Goal: Information Seeking & Learning: Learn about a topic

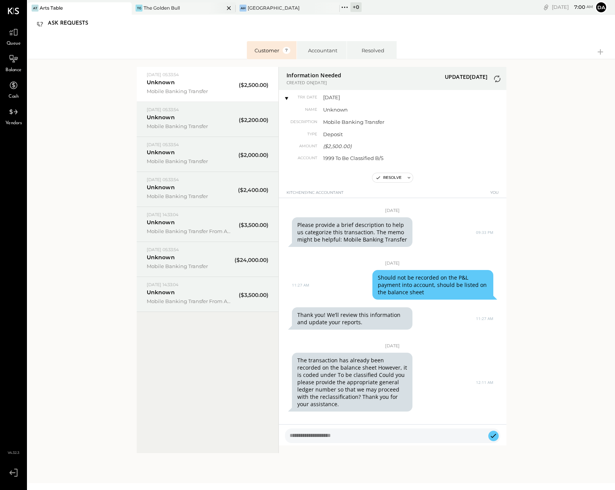
click at [172, 7] on div "The Golden Bull" at bounding box center [162, 8] width 36 height 7
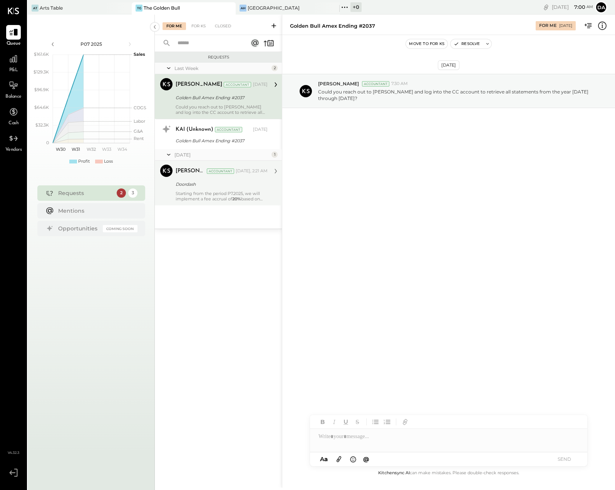
click at [210, 195] on div "Starting from the period P7.2025, we will implement a fee accrual of 20% based …" at bounding box center [222, 196] width 92 height 11
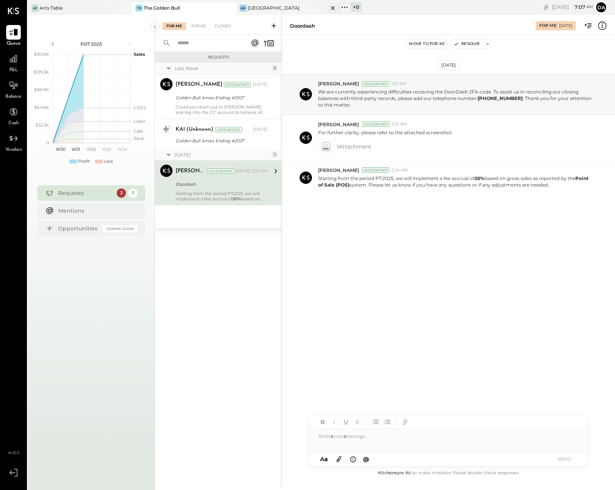
click at [271, 8] on div "[GEOGRAPHIC_DATA]" at bounding box center [273, 8] width 52 height 7
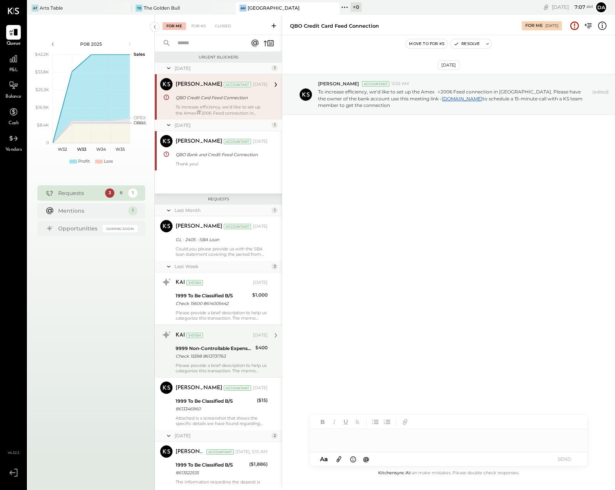
scroll to position [80, 0]
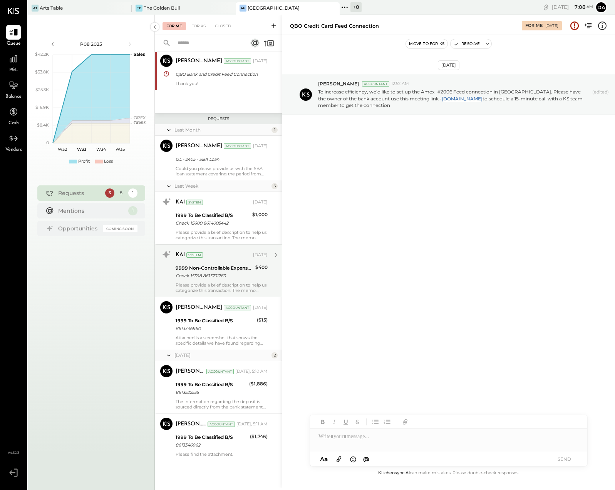
click at [273, 255] on icon at bounding box center [276, 255] width 10 height 10
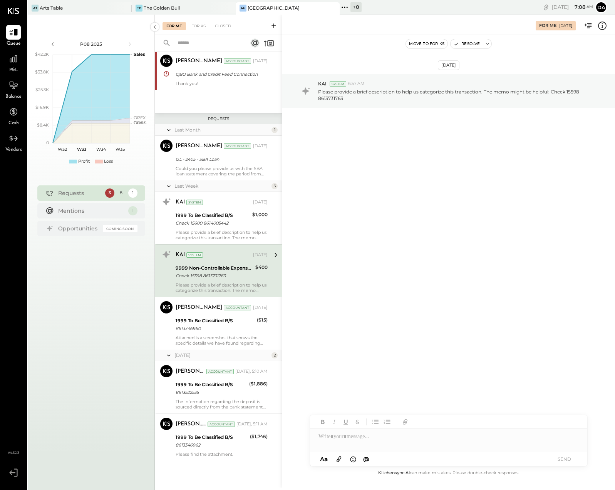
click at [339, 440] on div at bounding box center [448, 436] width 277 height 15
click at [562, 458] on button "SEND" at bounding box center [563, 459] width 31 height 10
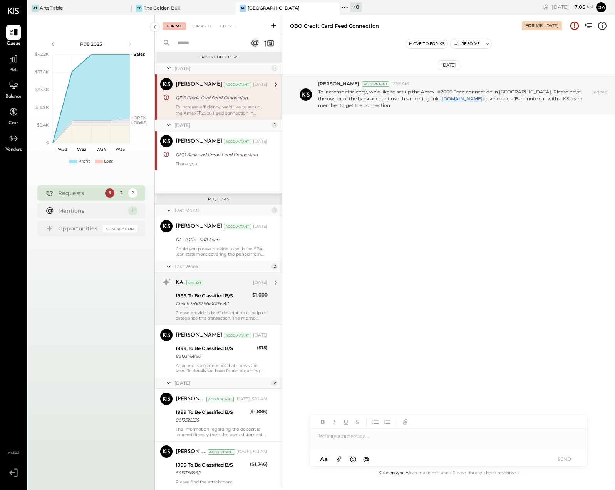
click at [216, 295] on div "1999 To Be Classified B/S" at bounding box center [213, 296] width 74 height 8
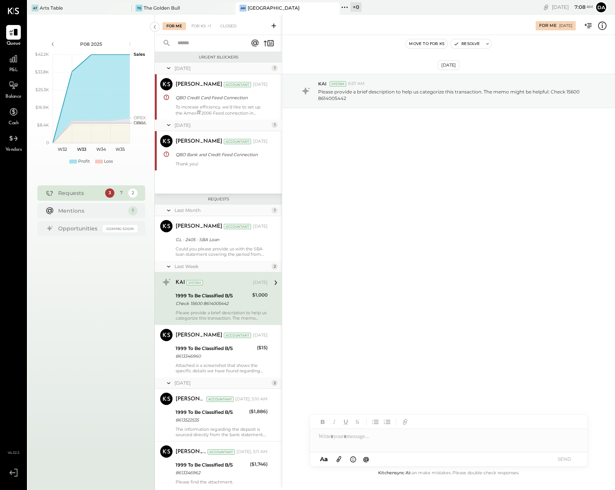
click at [343, 438] on div at bounding box center [448, 436] width 277 height 15
click at [564, 460] on button "SEND" at bounding box center [563, 459] width 31 height 10
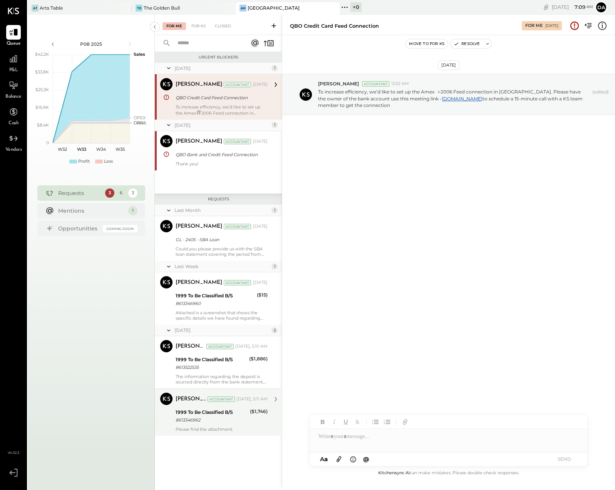
click at [208, 412] on div "1999 To Be Classified B/S" at bounding box center [212, 413] width 72 height 8
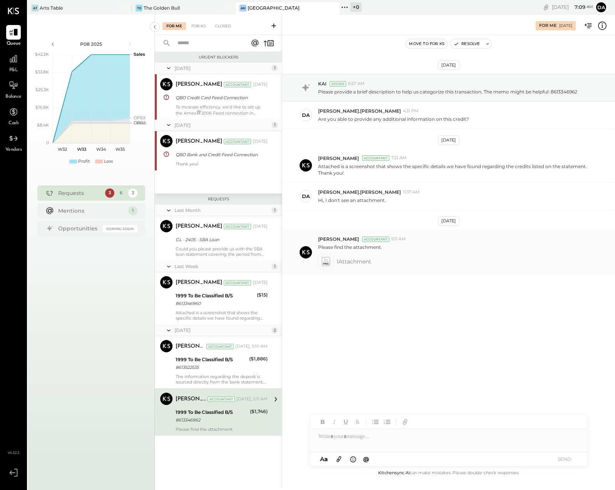
click at [328, 264] on icon at bounding box center [325, 264] width 5 height 2
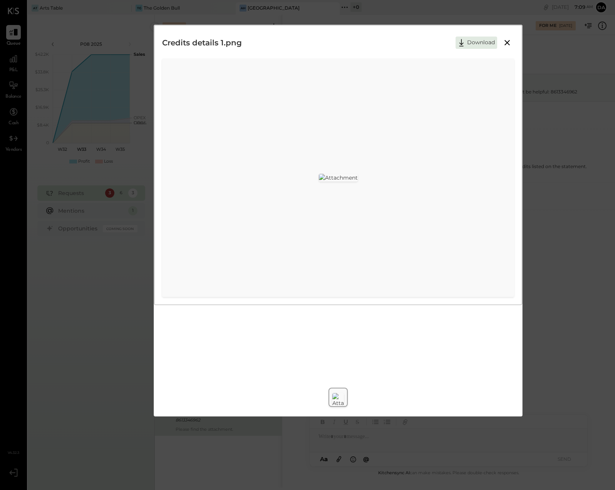
click at [508, 43] on icon at bounding box center [506, 42] width 5 height 5
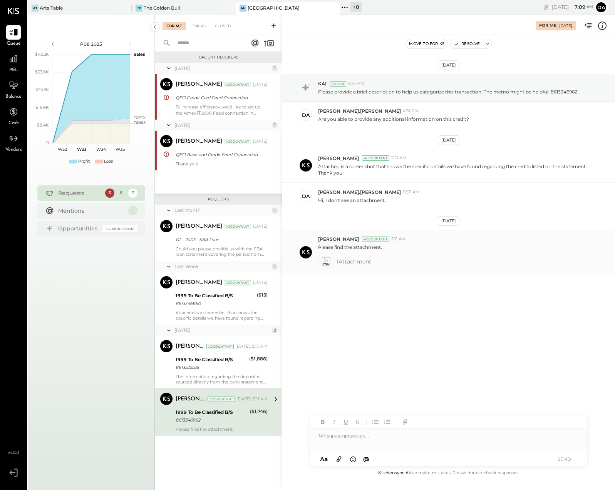
click at [328, 259] on icon at bounding box center [325, 261] width 8 height 9
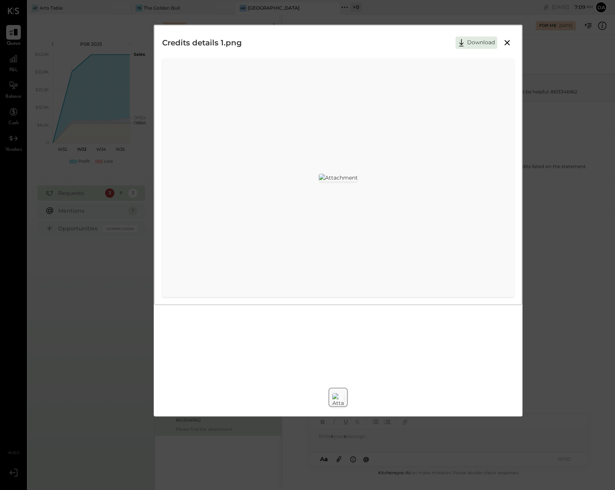
click at [358, 179] on img at bounding box center [338, 178] width 39 height 8
drag, startPoint x: 498, startPoint y: 179, endPoint x: 440, endPoint y: 179, distance: 58.1
click at [358, 179] on img at bounding box center [338, 178] width 39 height 8
click at [506, 42] on icon at bounding box center [506, 42] width 9 height 9
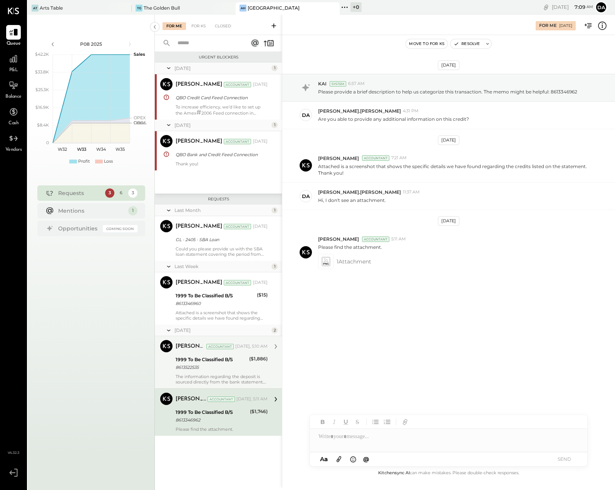
click at [200, 359] on div "1999 To Be Classified B/S" at bounding box center [211, 360] width 71 height 8
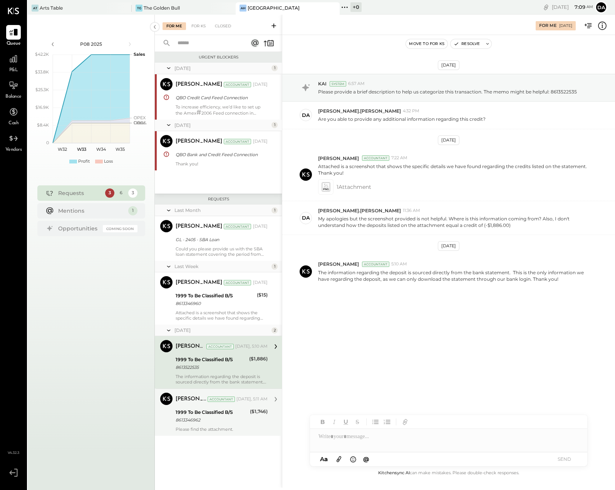
click at [214, 402] on div "[PERSON_NAME] Accountant" at bounding box center [205, 400] width 59 height 8
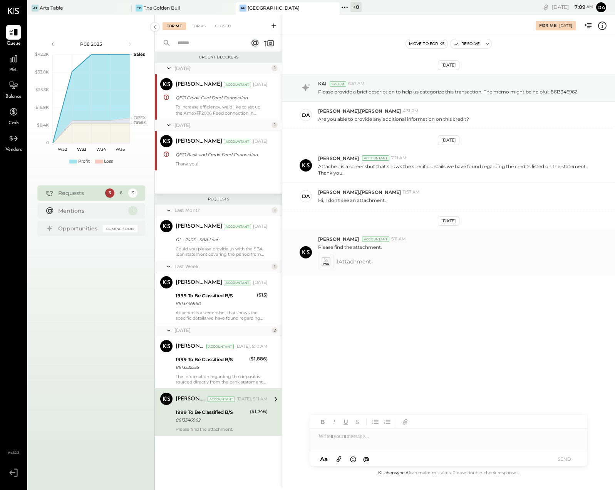
click at [329, 261] on icon at bounding box center [326, 261] width 10 height 11
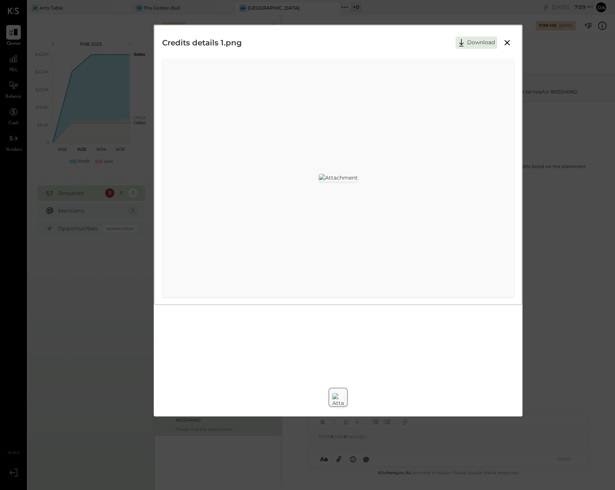
click at [507, 41] on icon at bounding box center [506, 42] width 9 height 9
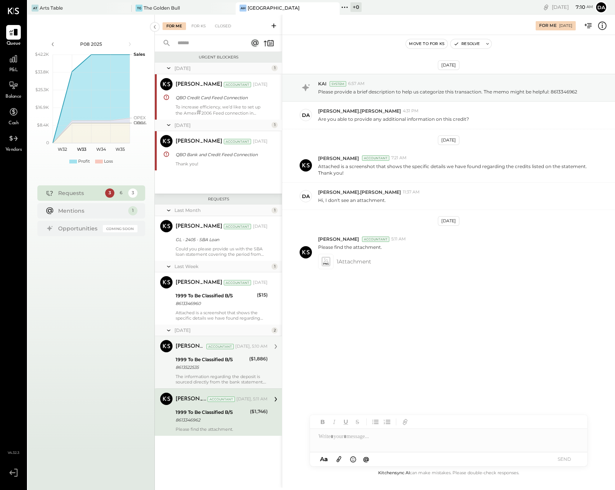
click at [198, 354] on div "[PERSON_NAME] Accountant [DATE], 5:10 AM 1999 To Be Classified B/S 8613522535 (…" at bounding box center [222, 362] width 92 height 45
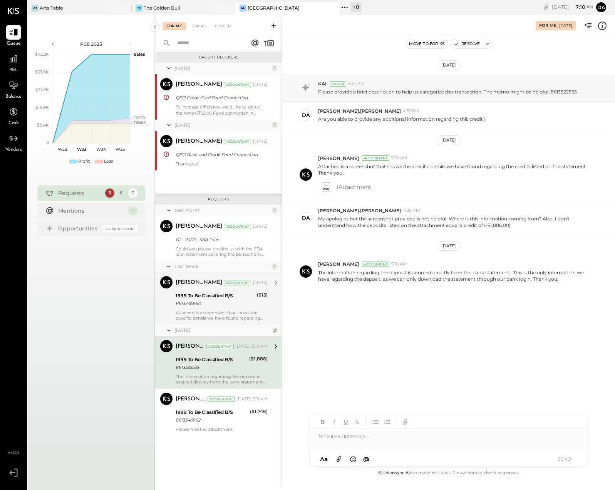
click at [203, 295] on div "1999 To Be Classified B/S" at bounding box center [215, 296] width 79 height 8
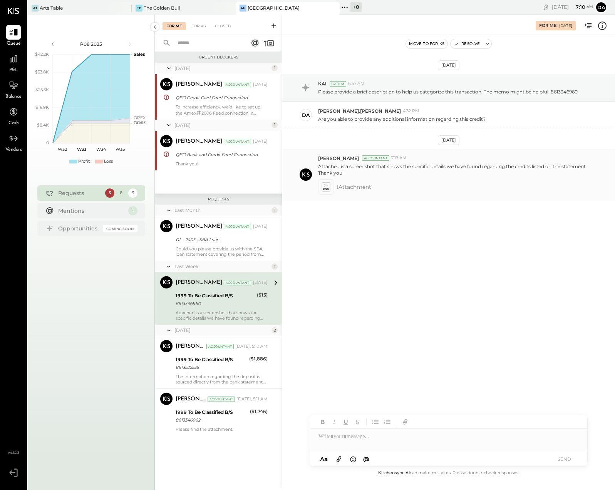
click at [329, 188] on icon at bounding box center [325, 186] width 8 height 9
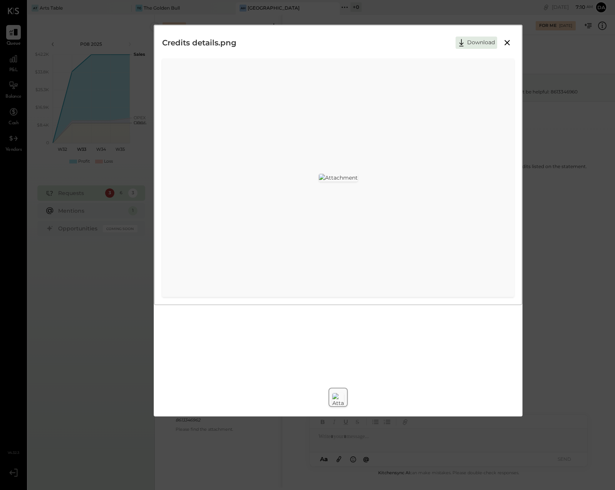
click at [507, 42] on icon at bounding box center [506, 42] width 5 height 5
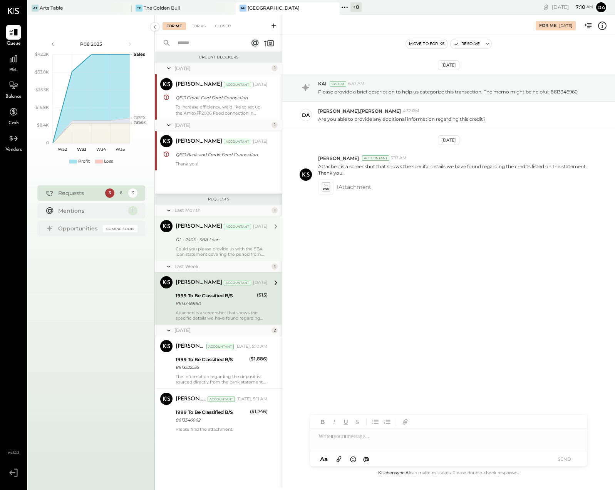
click at [189, 243] on div "GL - 2405 - SBA Loan" at bounding box center [221, 240] width 90 height 8
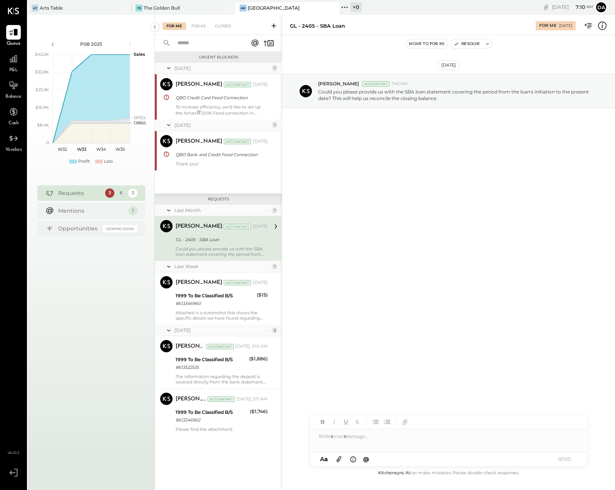
click at [326, 444] on div at bounding box center [448, 436] width 277 height 15
click at [560, 456] on button "SEND" at bounding box center [563, 459] width 31 height 10
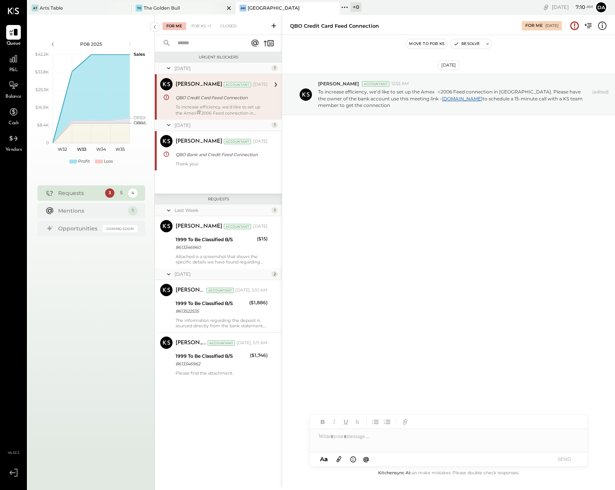
click at [158, 6] on div "The Golden Bull" at bounding box center [162, 8] width 36 height 7
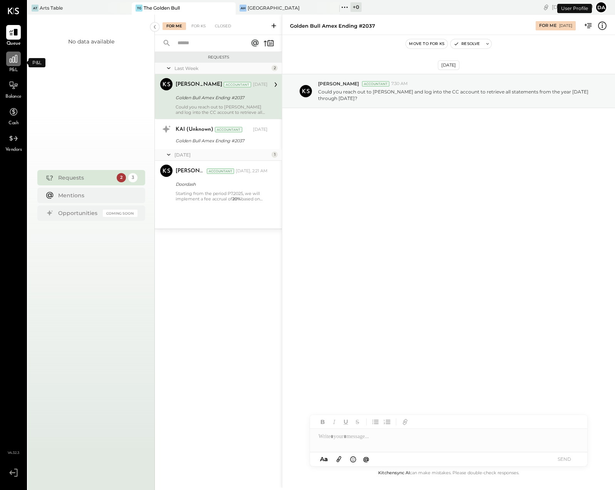
click at [10, 61] on icon at bounding box center [13, 59] width 10 height 10
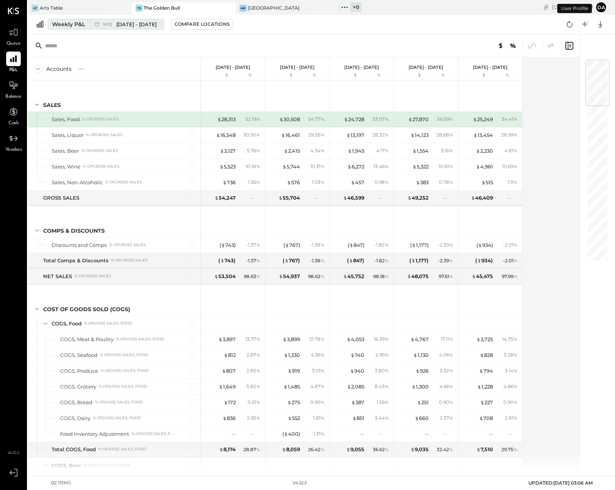
click at [49, 23] on button "Weekly P&L W32 [DATE] - [DATE]" at bounding box center [106, 24] width 116 height 11
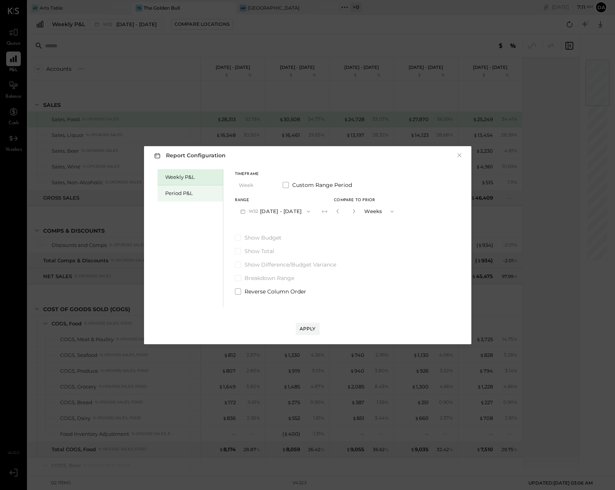
click at [177, 192] on div "Period P&L" at bounding box center [192, 193] width 54 height 7
click at [241, 212] on icon "button" at bounding box center [241, 212] width 1 height 1
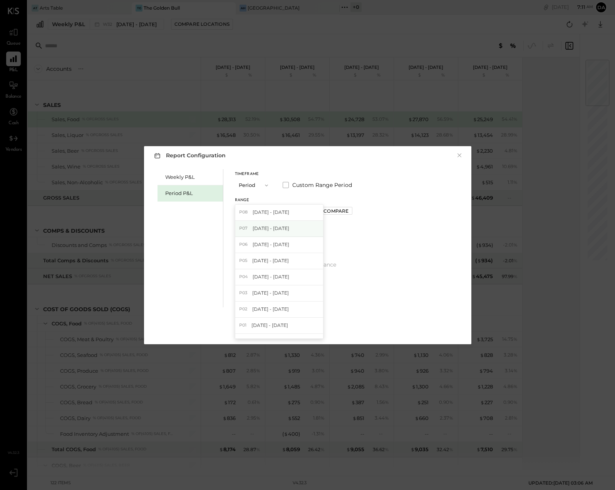
click at [251, 227] on div "P07 [DATE] - [DATE]" at bounding box center [279, 229] width 88 height 16
click at [307, 327] on div "Apply" at bounding box center [307, 329] width 16 height 7
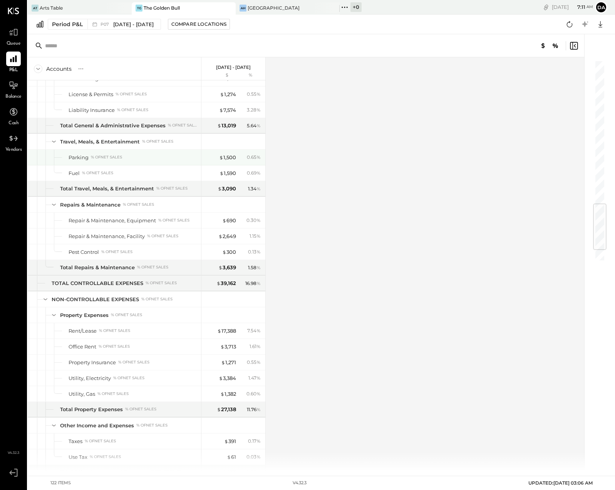
scroll to position [1199, 0]
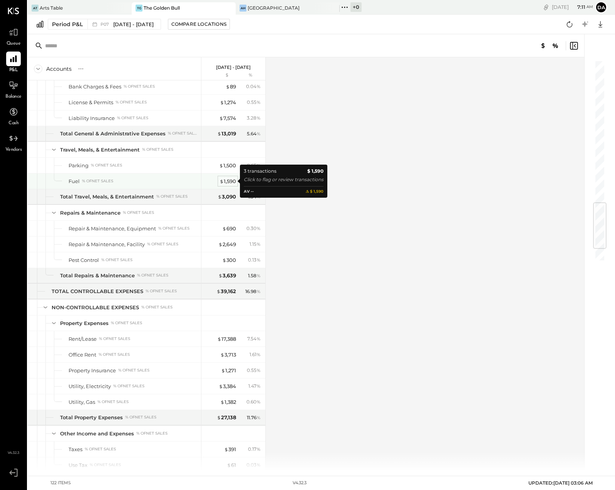
click at [227, 181] on div "$ 1,590" at bounding box center [227, 181] width 17 height 7
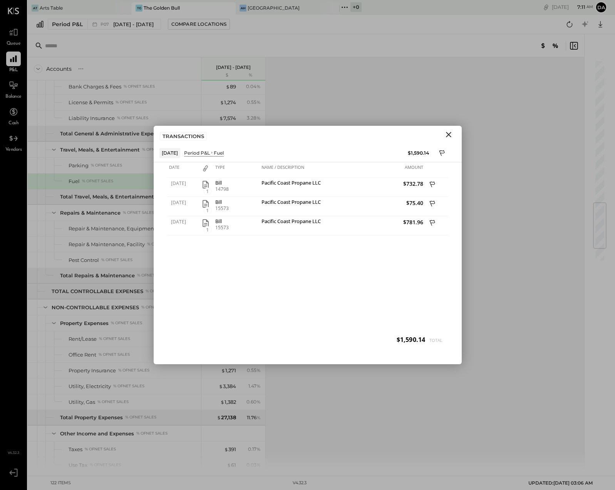
click at [449, 134] on icon "Close" at bounding box center [448, 134] width 5 height 5
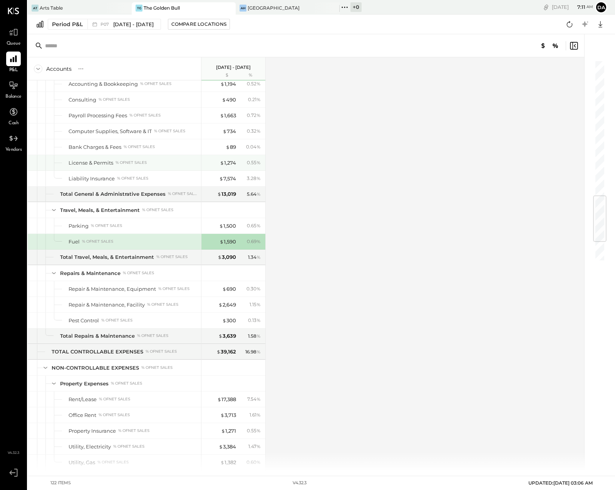
scroll to position [1138, 0]
click at [229, 242] on div "$ 1,590" at bounding box center [227, 242] width 17 height 7
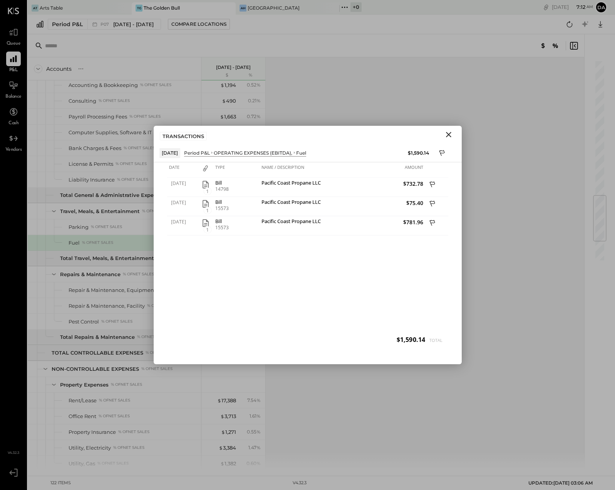
click at [449, 134] on icon "Close" at bounding box center [448, 134] width 9 height 9
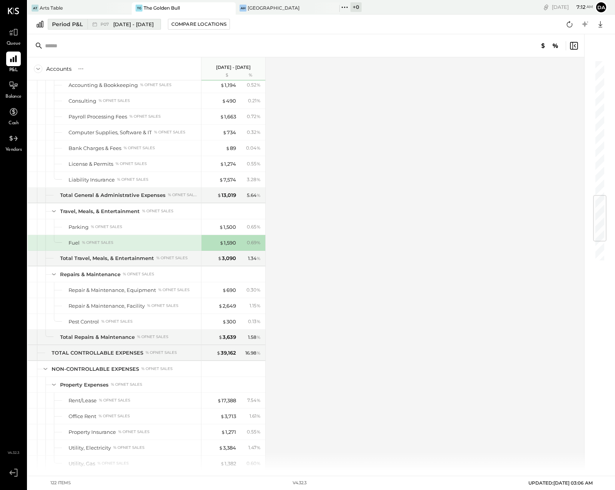
click at [59, 21] on div "Period P&L" at bounding box center [67, 24] width 31 height 8
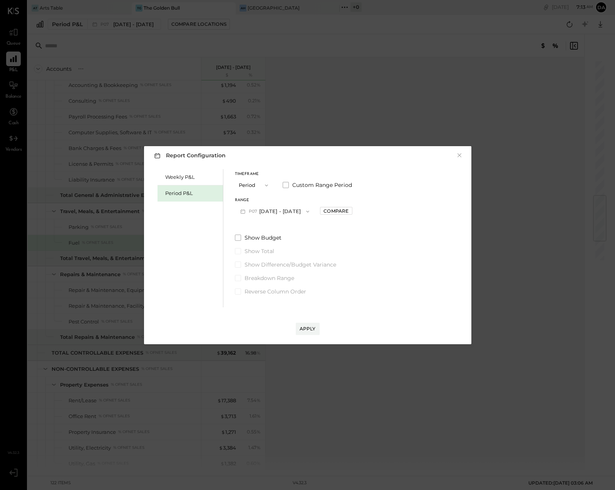
click at [267, 187] on icon "button" at bounding box center [266, 185] width 6 height 6
click at [226, 229] on div "Weekly P&L Period P&L Timeframe Period Period Quarter YTD Year Custom Range Per…" at bounding box center [308, 237] width 312 height 140
click at [244, 211] on icon "button" at bounding box center [242, 211] width 5 height 4
click at [245, 276] on span "P04" at bounding box center [244, 277] width 11 height 6
click at [302, 331] on div "Apply" at bounding box center [307, 329] width 16 height 7
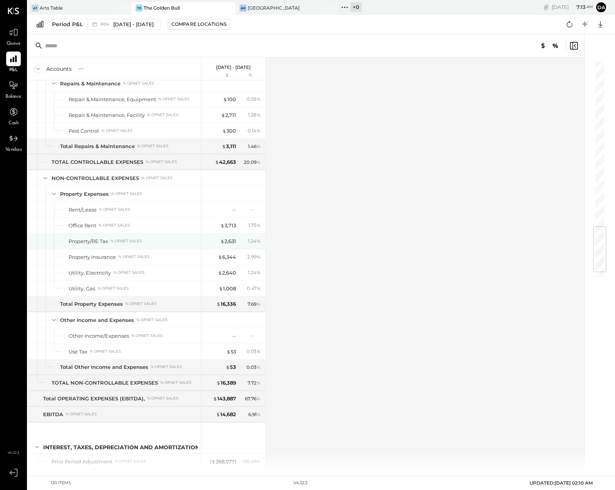
scroll to position [1441, 0]
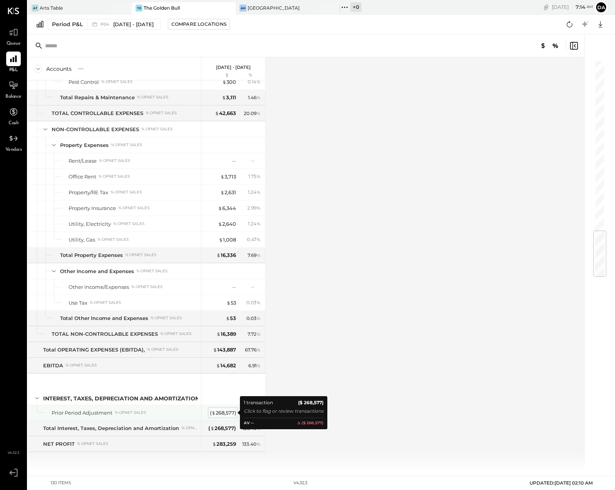
click at [223, 410] on div "( $ 268,577 )" at bounding box center [223, 413] width 26 height 7
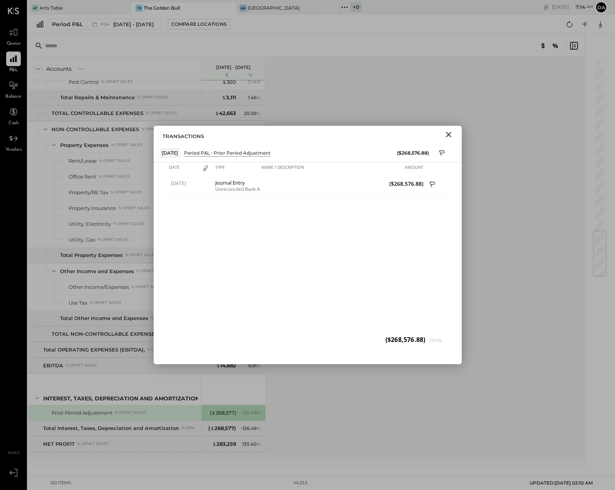
click at [448, 133] on icon "Close" at bounding box center [448, 134] width 9 height 9
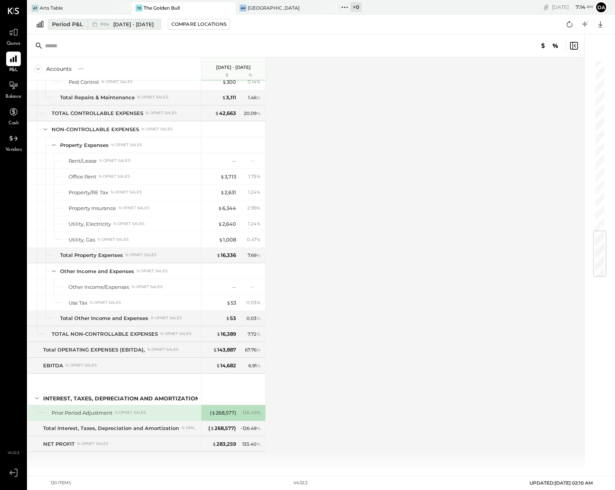
click at [60, 23] on div "Period P&L" at bounding box center [67, 24] width 31 height 8
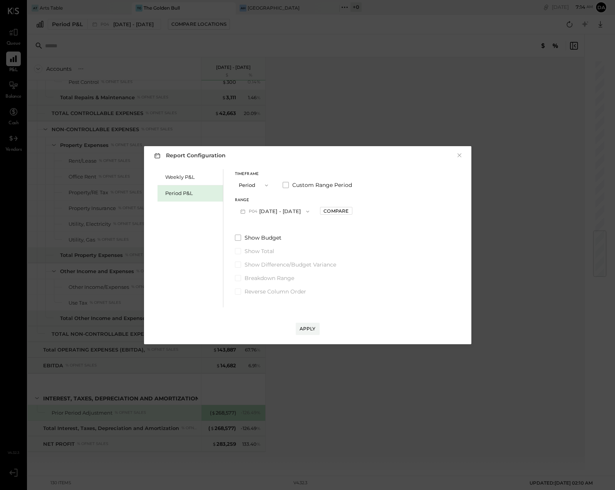
click at [241, 209] on icon "button" at bounding box center [243, 211] width 8 height 8
click at [243, 294] on span "P03" at bounding box center [244, 293] width 10 height 6
click at [307, 327] on div "Apply" at bounding box center [307, 329] width 16 height 7
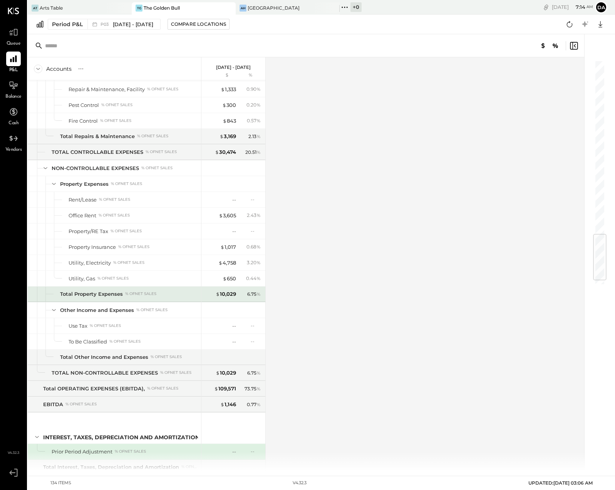
scroll to position [1504, 0]
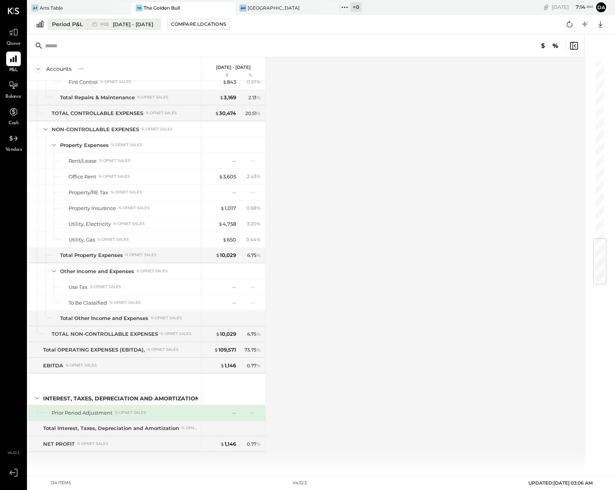
click at [55, 25] on div "Period P&L" at bounding box center [67, 24] width 31 height 8
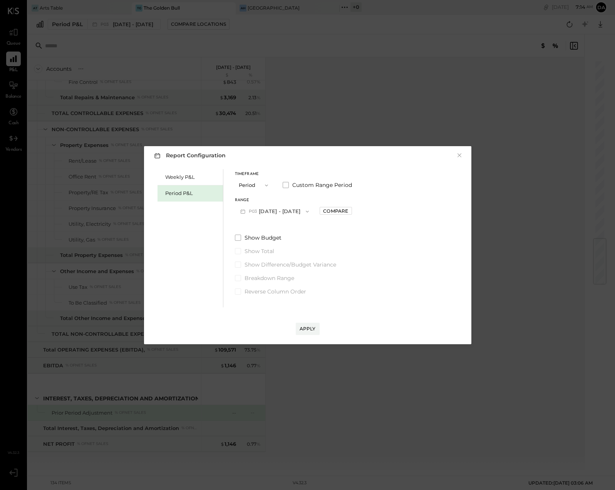
click at [243, 186] on button "Period" at bounding box center [254, 185] width 38 height 14
click at [229, 190] on div "Weekly P&L Period P&L Timeframe Period Custom Range Period Range P03 [DATE] - […" at bounding box center [308, 237] width 312 height 140
click at [249, 212] on span "P03" at bounding box center [254, 212] width 10 height 6
click at [259, 226] on span "[DATE] - [DATE]" at bounding box center [270, 228] width 37 height 7
click at [304, 326] on div "Apply" at bounding box center [307, 329] width 16 height 7
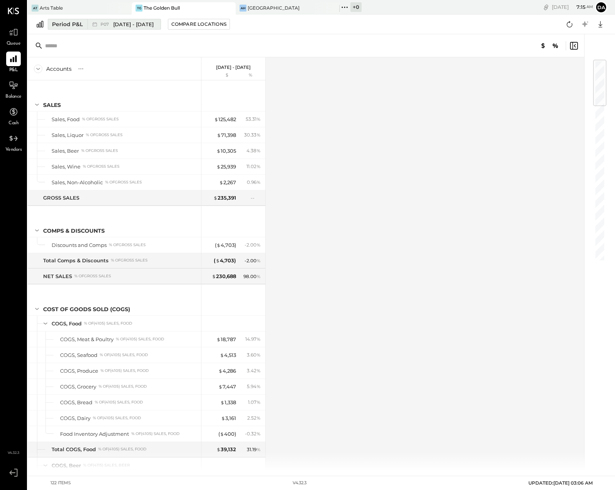
click at [60, 22] on div "Period P&L" at bounding box center [67, 24] width 31 height 8
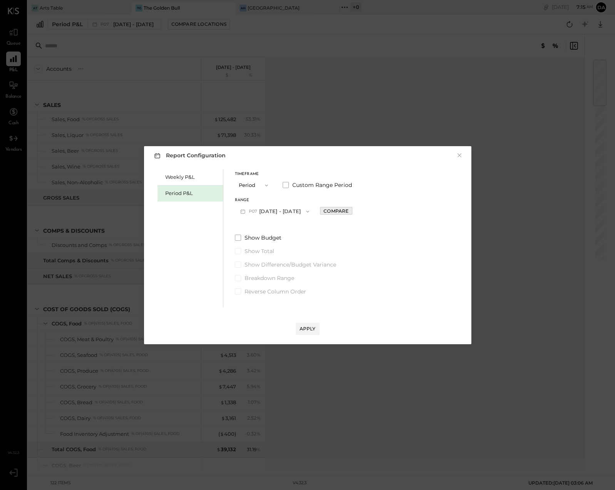
click at [343, 209] on div "Compare" at bounding box center [335, 211] width 25 height 7
click at [394, 213] on icon "button" at bounding box center [391, 212] width 6 height 6
click at [383, 209] on span "Periods" at bounding box center [375, 211] width 18 height 5
click at [309, 326] on div "Apply" at bounding box center [307, 329] width 16 height 7
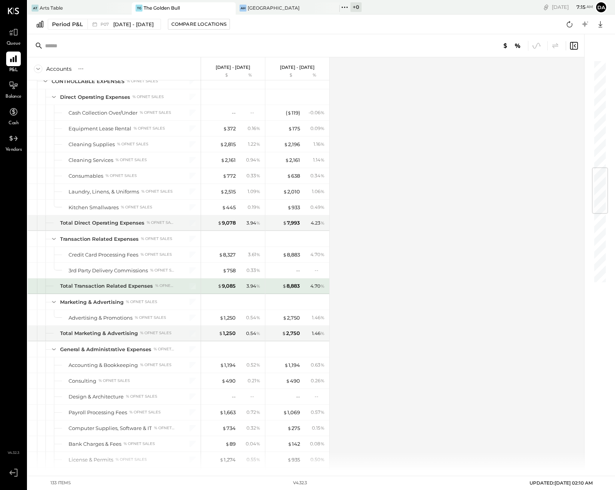
scroll to position [903, 0]
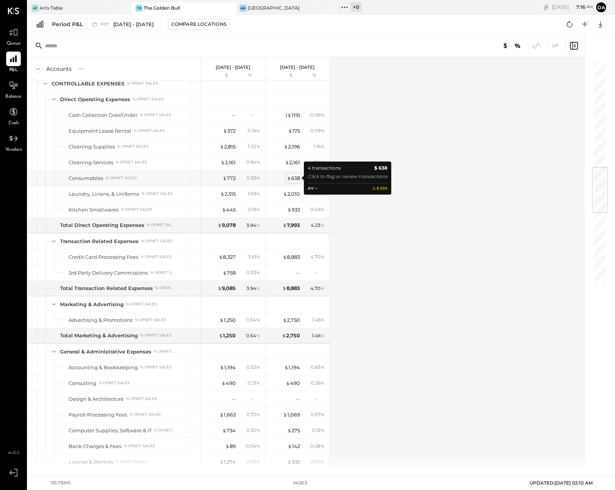
click at [296, 178] on div "$ 638" at bounding box center [293, 178] width 13 height 7
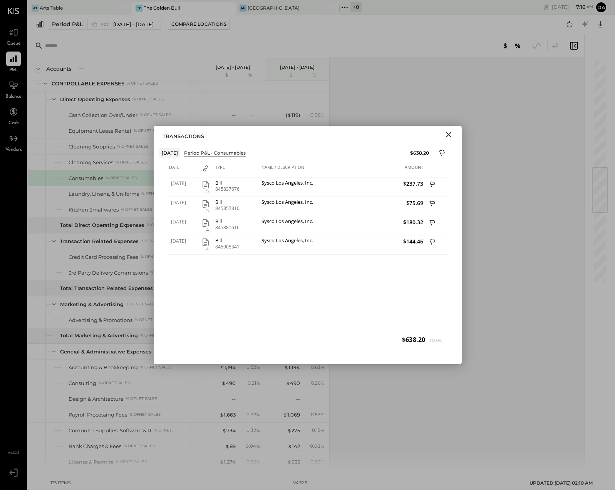
click at [450, 131] on icon "Close" at bounding box center [448, 134] width 9 height 9
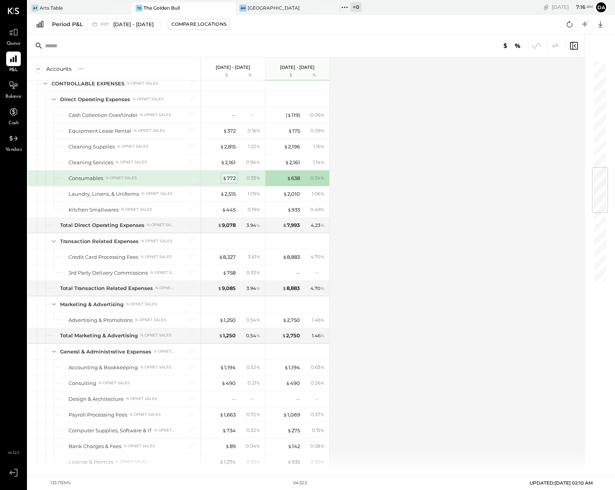
click at [227, 179] on div "$ 772" at bounding box center [228, 178] width 13 height 7
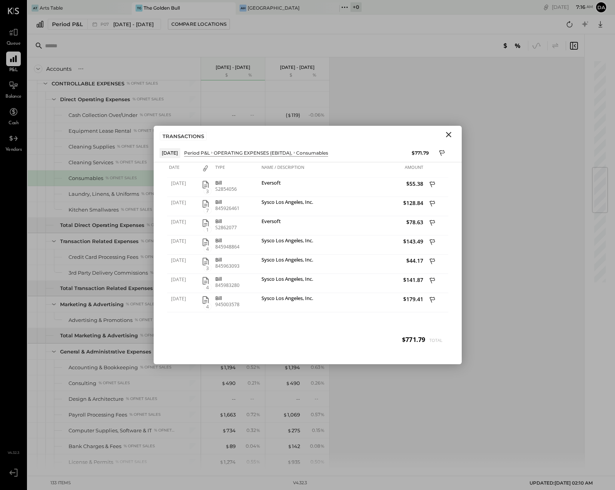
click at [447, 135] on icon "Close" at bounding box center [448, 134] width 9 height 9
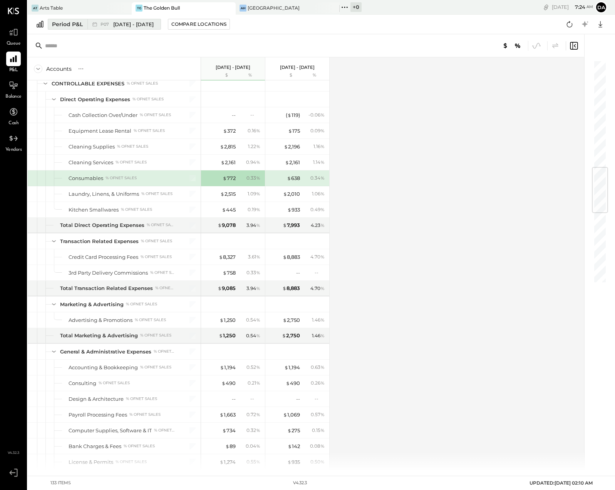
click at [60, 23] on div "Period P&L" at bounding box center [67, 24] width 31 height 8
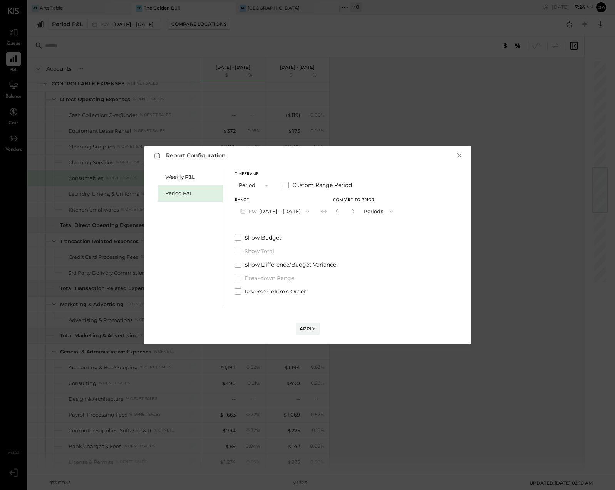
click at [394, 210] on icon "button" at bounding box center [391, 212] width 6 height 6
click at [378, 225] on span "Years" at bounding box center [372, 224] width 13 height 5
click at [394, 211] on icon "button" at bounding box center [391, 212] width 6 height 6
click at [350, 209] on input "*" at bounding box center [345, 211] width 10 height 13
click at [339, 210] on icon "button" at bounding box center [336, 211] width 5 height 5
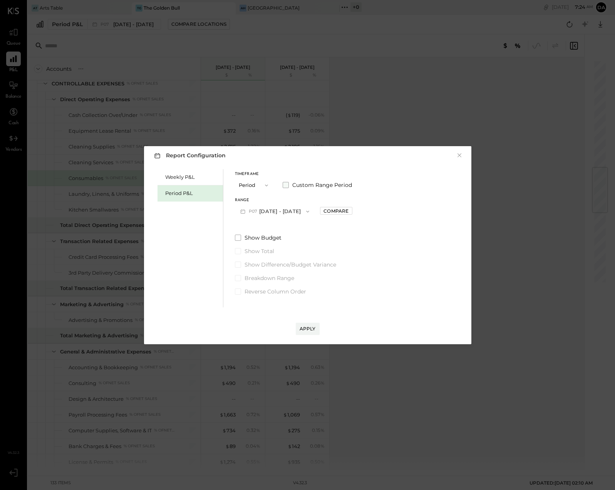
click at [284, 185] on span at bounding box center [286, 185] width 6 height 6
click at [242, 213] on icon "button" at bounding box center [243, 211] width 8 height 8
click at [251, 324] on span "[DATE]" at bounding box center [252, 325] width 16 height 7
click at [341, 214] on icon "button" at bounding box center [338, 212] width 6 height 6
click at [324, 211] on span "[DATE]" at bounding box center [316, 212] width 16 height 7
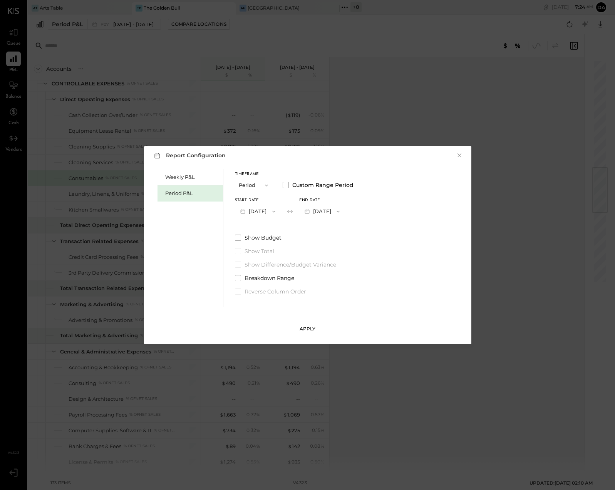
click at [304, 327] on div "Apply" at bounding box center [307, 329] width 16 height 7
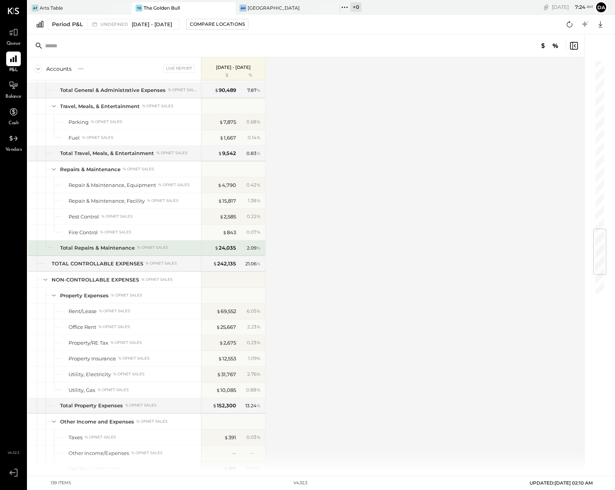
scroll to position [1583, 0]
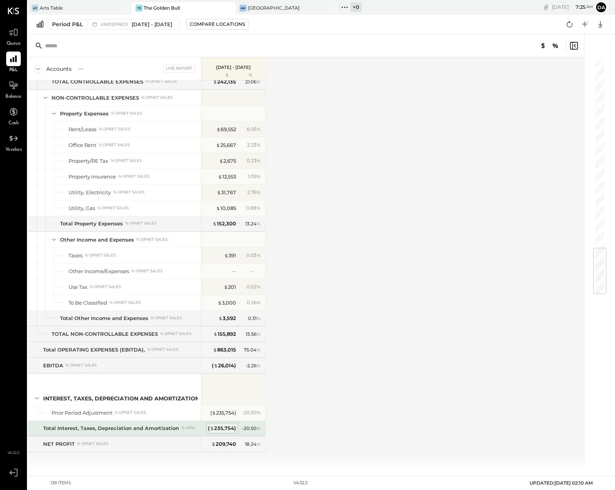
click at [221, 430] on div "( $ 235,754 )" at bounding box center [222, 428] width 28 height 7
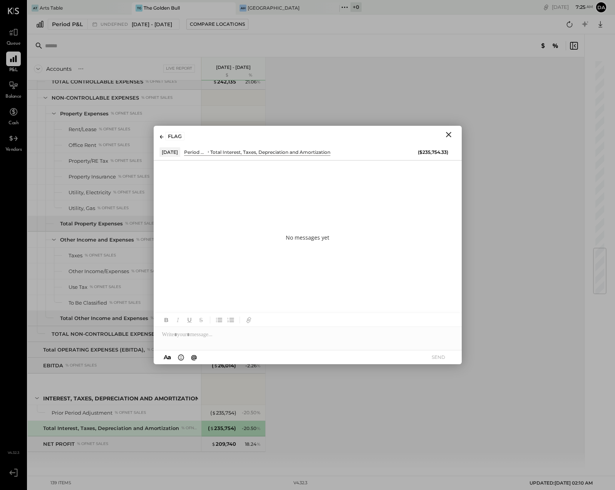
click at [450, 133] on icon "Close" at bounding box center [448, 134] width 5 height 5
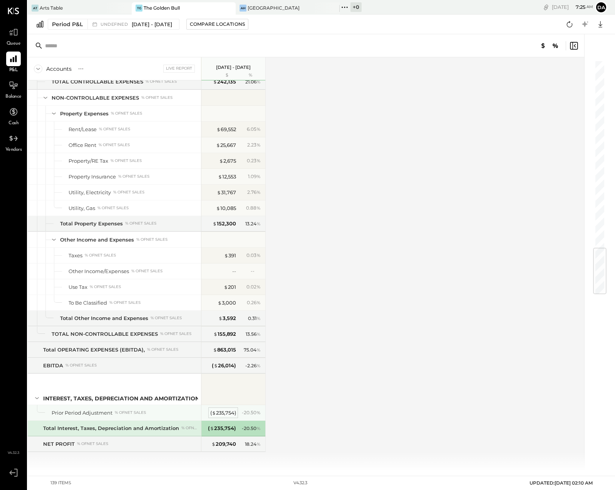
click at [216, 412] on div "( $ 235,754 )" at bounding box center [223, 413] width 26 height 7
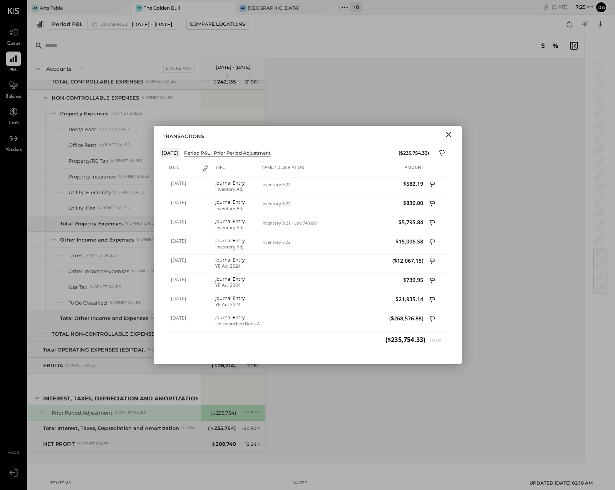
click at [448, 134] on icon "Close" at bounding box center [448, 134] width 5 height 5
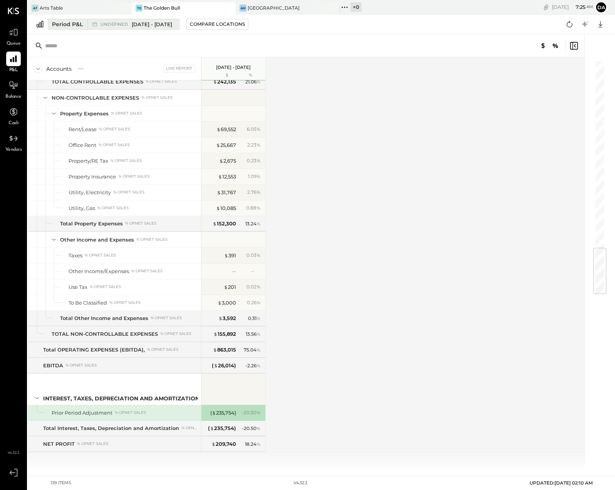
click at [146, 24] on span "[DATE] - [DATE]" at bounding box center [152, 24] width 40 height 7
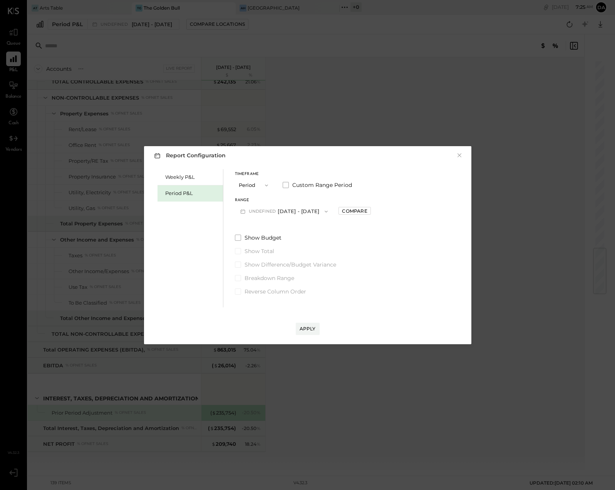
click at [247, 184] on button "Period" at bounding box center [254, 185] width 38 height 14
click at [247, 184] on span "Period" at bounding box center [248, 185] width 15 height 5
click at [243, 212] on icon "button" at bounding box center [243, 211] width 8 height 8
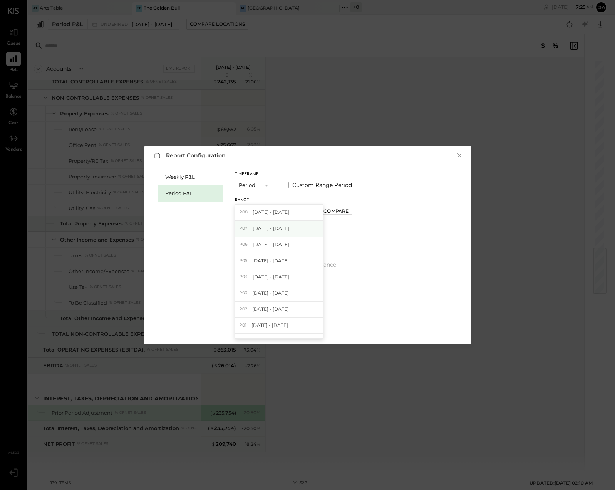
click at [249, 227] on span "P07" at bounding box center [244, 229] width 11 height 6
click at [306, 328] on div "Apply" at bounding box center [307, 329] width 16 height 7
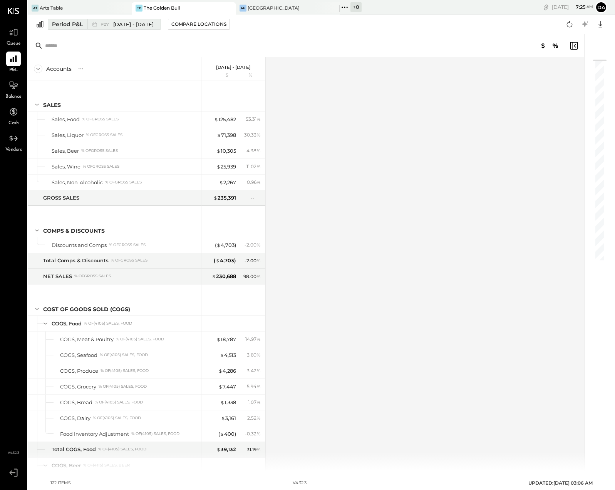
click at [59, 24] on div "Period P&L" at bounding box center [67, 24] width 31 height 8
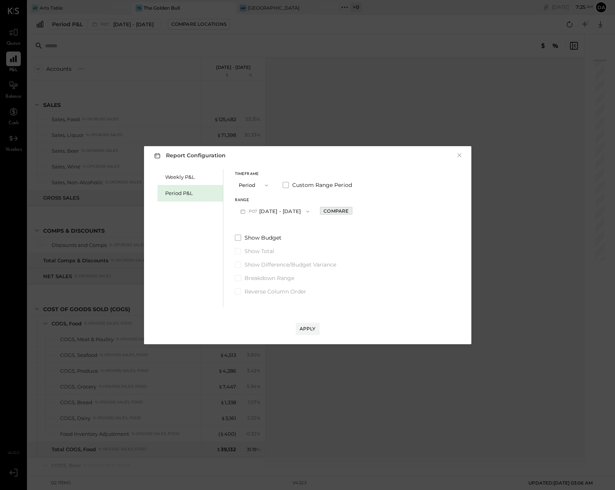
click at [346, 210] on div "Compare" at bounding box center [335, 211] width 25 height 7
click at [390, 212] on button "Periods" at bounding box center [378, 211] width 38 height 14
click at [378, 223] on span "Years" at bounding box center [372, 224] width 13 height 5
click at [307, 332] on div "Apply" at bounding box center [307, 329] width 16 height 7
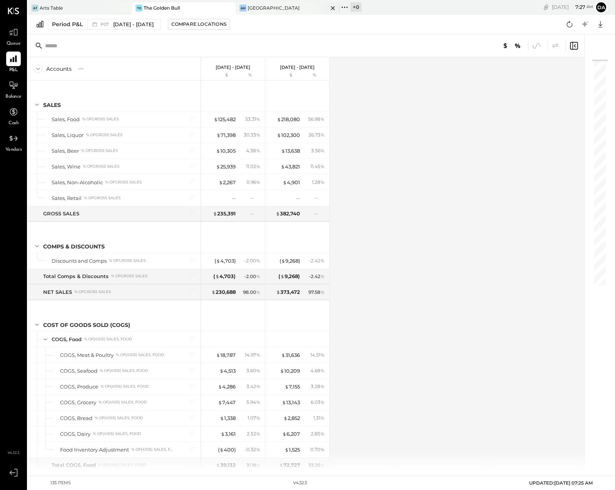
click at [253, 8] on div "[GEOGRAPHIC_DATA]" at bounding box center [273, 8] width 52 height 7
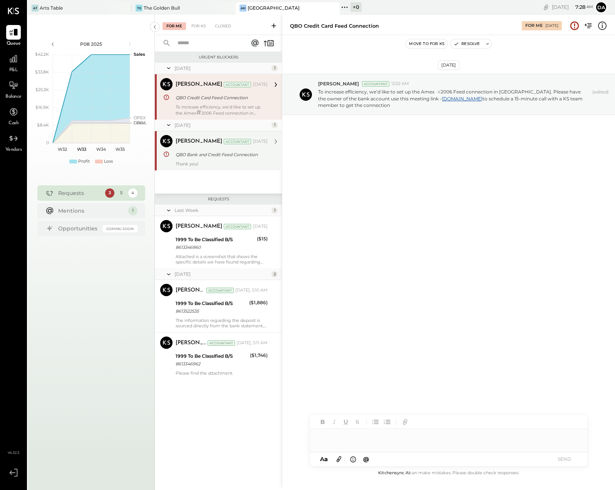
click at [195, 156] on div "QBO Bank and Credit Feed Connection" at bounding box center [221, 155] width 90 height 8
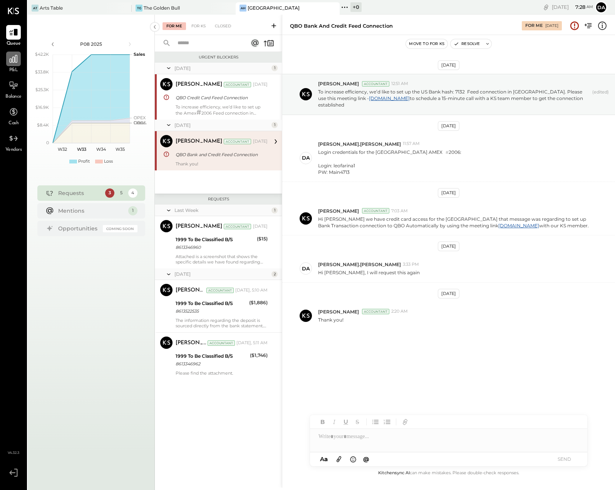
click at [13, 62] on icon at bounding box center [13, 59] width 10 height 10
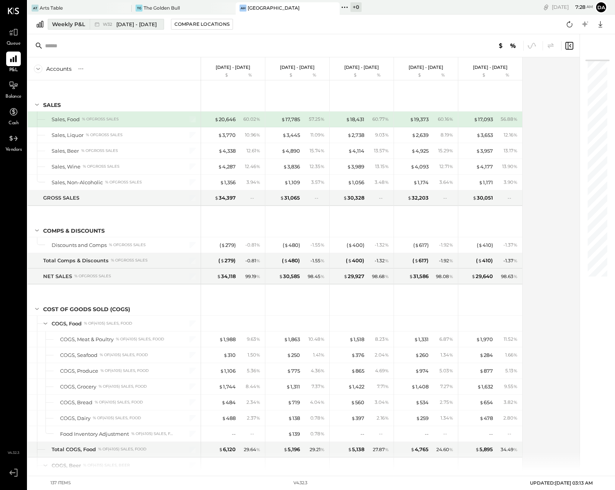
click at [58, 27] on div "Weekly P&L" at bounding box center [68, 24] width 33 height 8
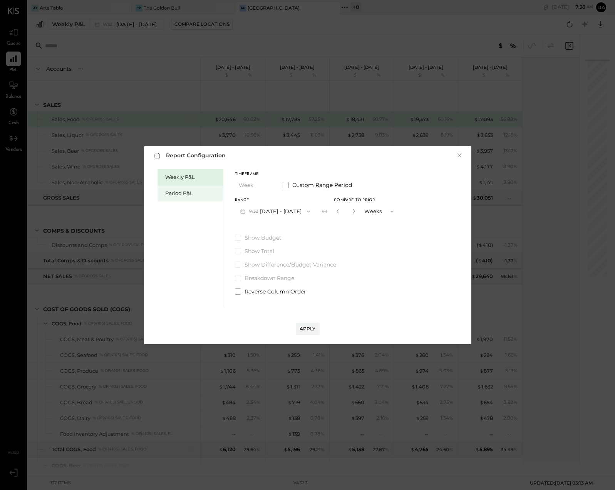
click at [177, 192] on div "Period P&L" at bounding box center [192, 193] width 54 height 7
click at [246, 210] on icon "button" at bounding box center [243, 211] width 8 height 8
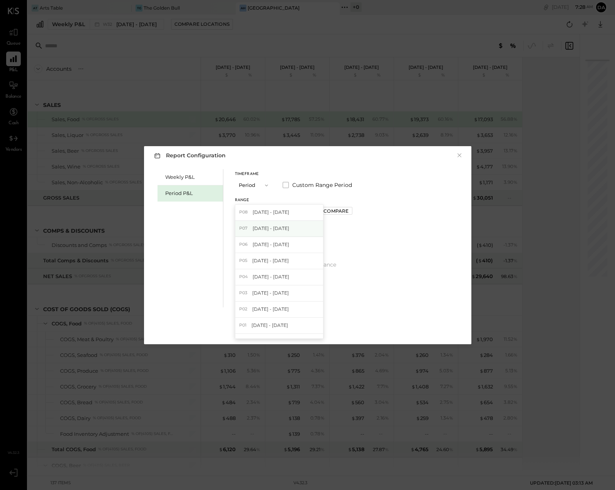
click at [258, 229] on span "[DATE] - [DATE]" at bounding box center [270, 228] width 37 height 7
click at [306, 331] on div "Apply" at bounding box center [307, 329] width 16 height 7
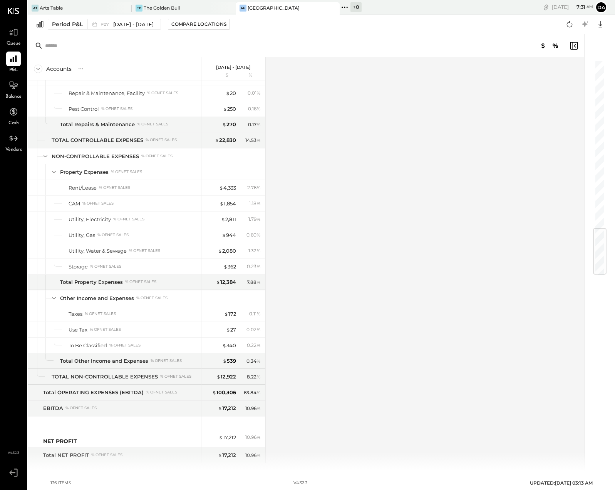
scroll to position [1425, 0]
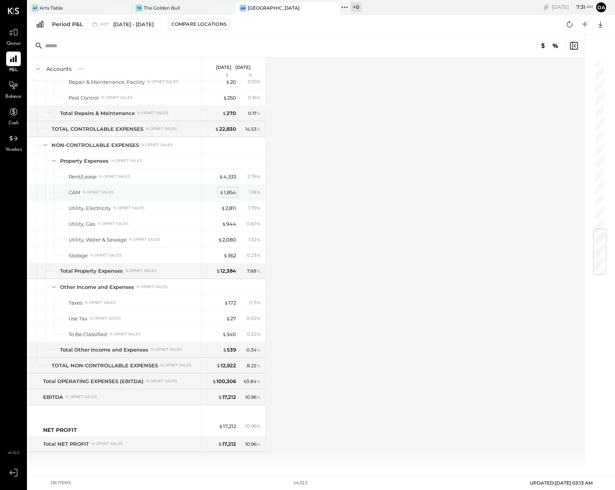
click at [230, 192] on div "$ 1,854" at bounding box center [227, 192] width 17 height 7
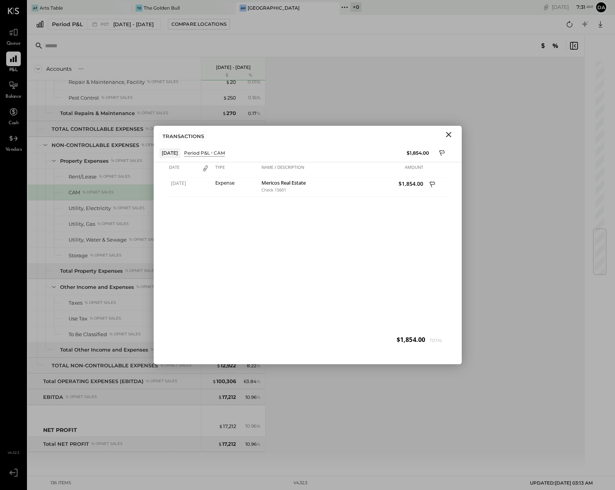
click at [448, 135] on icon "Close" at bounding box center [448, 134] width 5 height 5
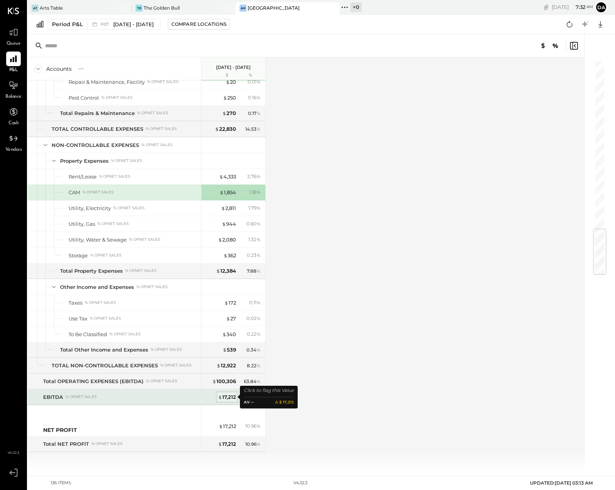
click at [227, 396] on div "$ 17,212" at bounding box center [227, 397] width 18 height 7
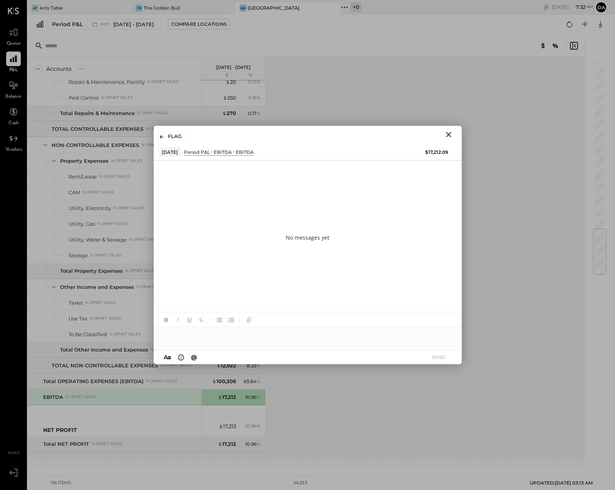
click at [450, 134] on icon "Close" at bounding box center [448, 134] width 9 height 9
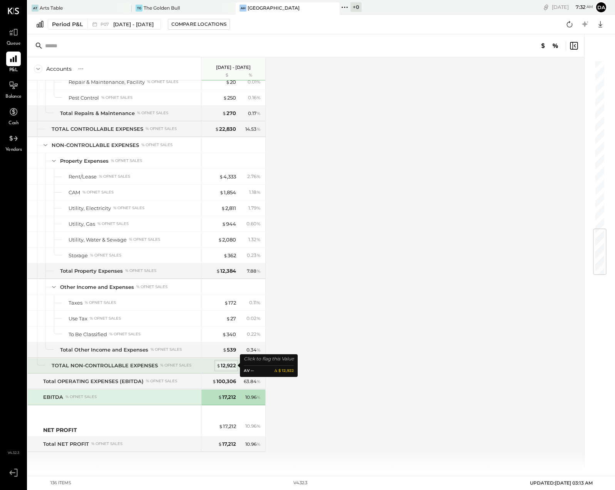
click at [227, 366] on div "$ 12,922" at bounding box center [226, 365] width 20 height 7
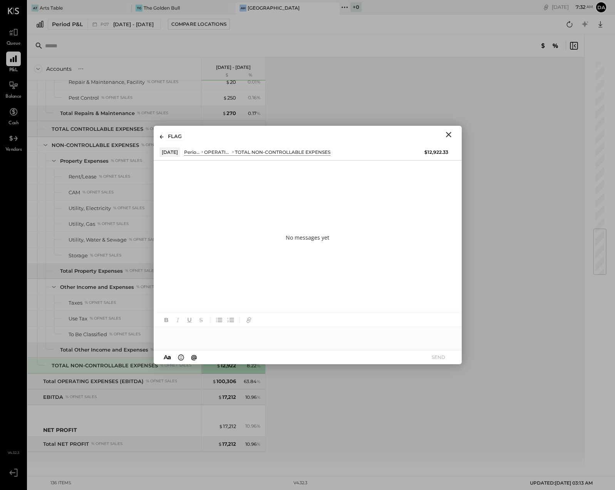
drag, startPoint x: 450, startPoint y: 134, endPoint x: 435, endPoint y: 145, distance: 19.5
click at [450, 134] on icon "Close" at bounding box center [448, 134] width 9 height 9
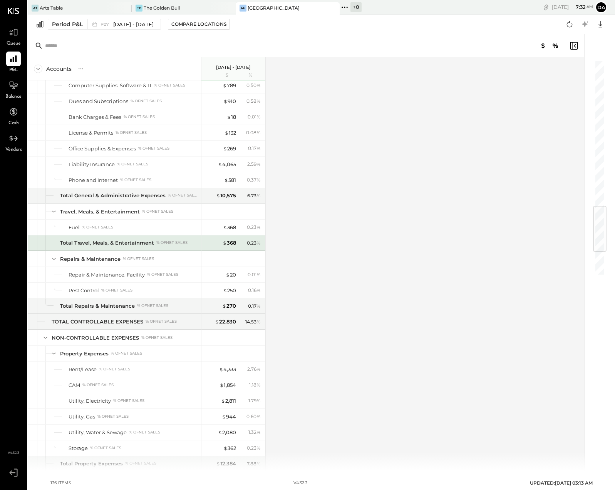
scroll to position [1230, 0]
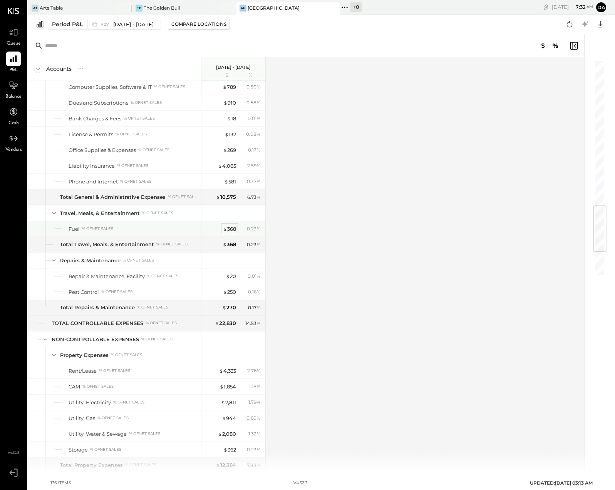
click at [230, 229] on div "$ 368" at bounding box center [229, 229] width 13 height 7
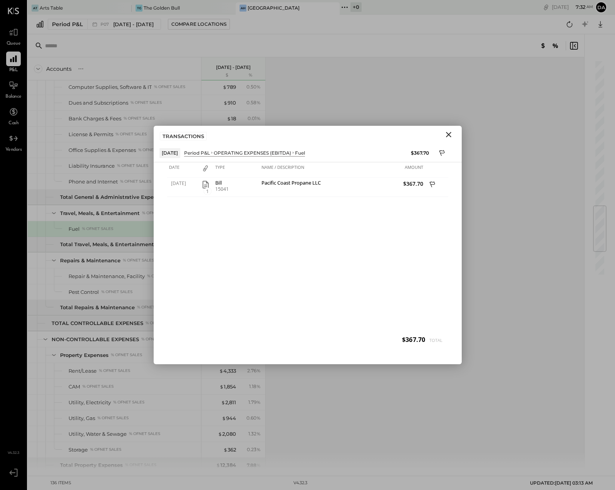
click at [450, 134] on icon "Close" at bounding box center [448, 134] width 9 height 9
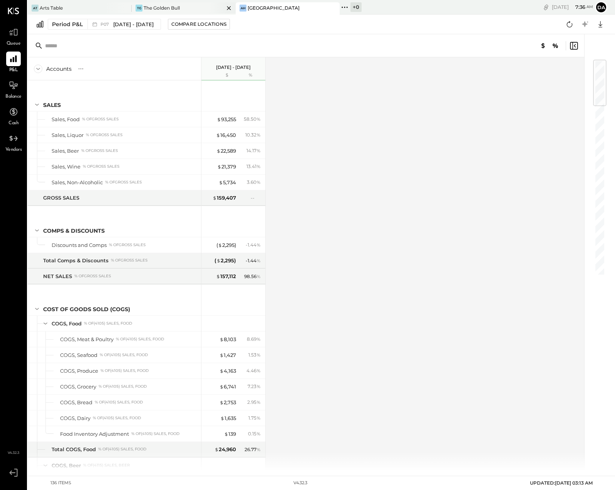
click at [166, 8] on div "The Golden Bull" at bounding box center [162, 8] width 36 height 7
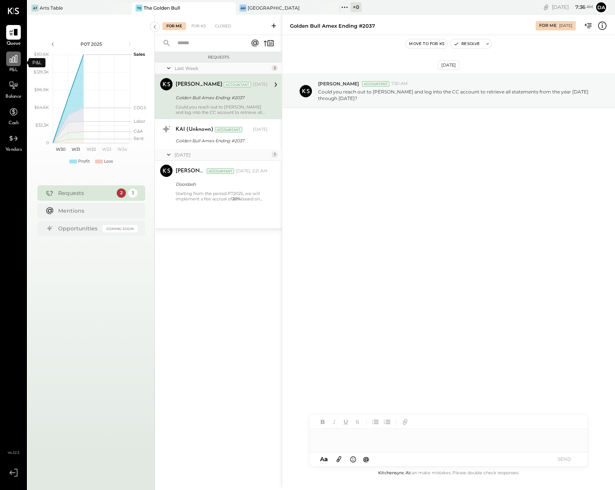
click at [15, 62] on icon at bounding box center [14, 59] width 8 height 8
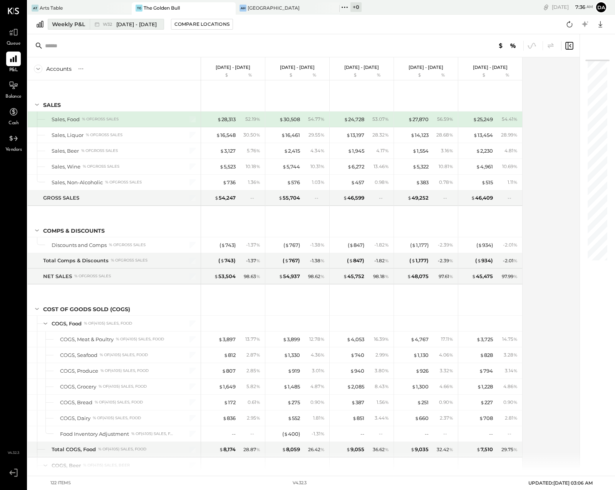
click at [62, 27] on div "Weekly P&L" at bounding box center [68, 24] width 33 height 8
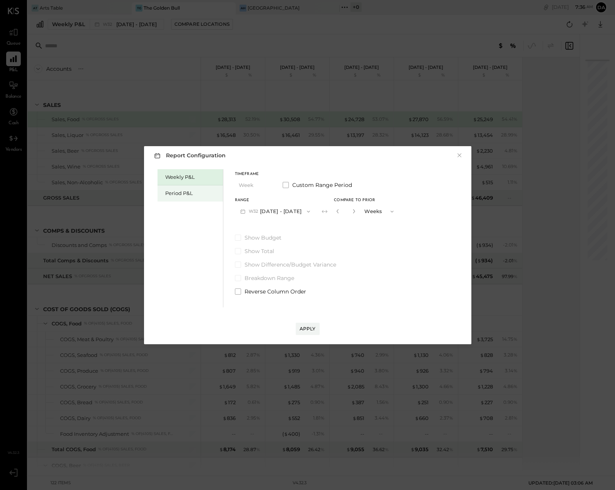
click at [181, 194] on div "Period P&L" at bounding box center [192, 193] width 54 height 7
click at [268, 210] on button "P08 [DATE] - [DATE]" at bounding box center [275, 211] width 80 height 14
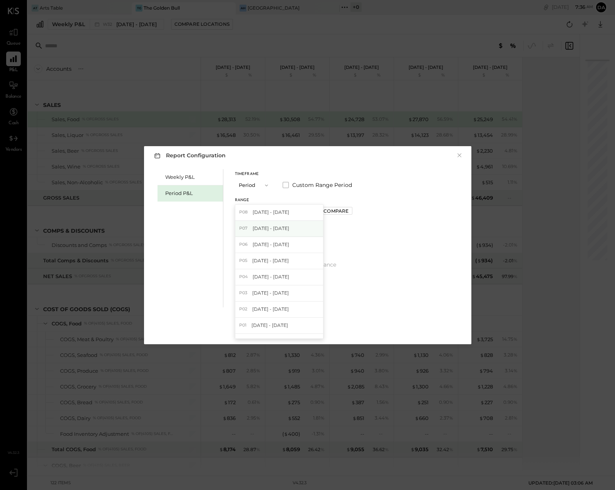
click at [268, 224] on div "P07 [DATE] - [DATE]" at bounding box center [279, 229] width 88 height 16
click at [304, 328] on div "Apply" at bounding box center [307, 329] width 16 height 7
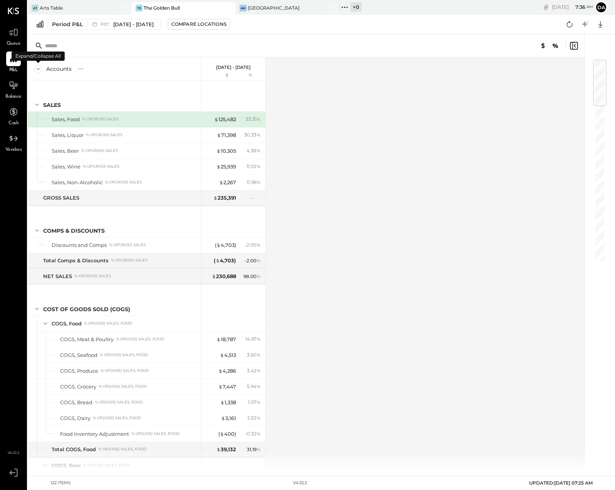
click at [40, 69] on icon at bounding box center [38, 69] width 8 height 8
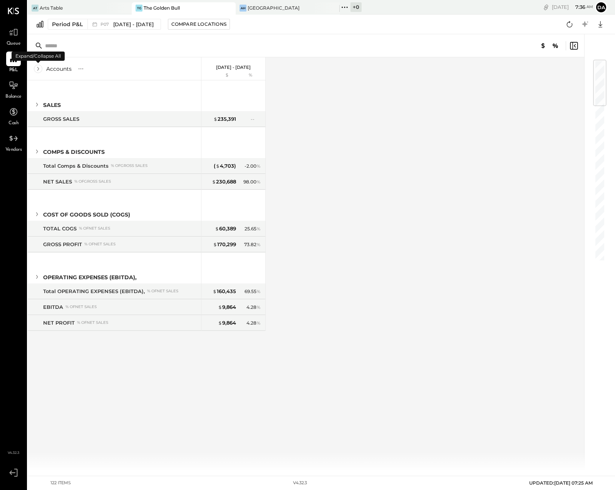
click at [40, 69] on icon at bounding box center [38, 69] width 8 height 8
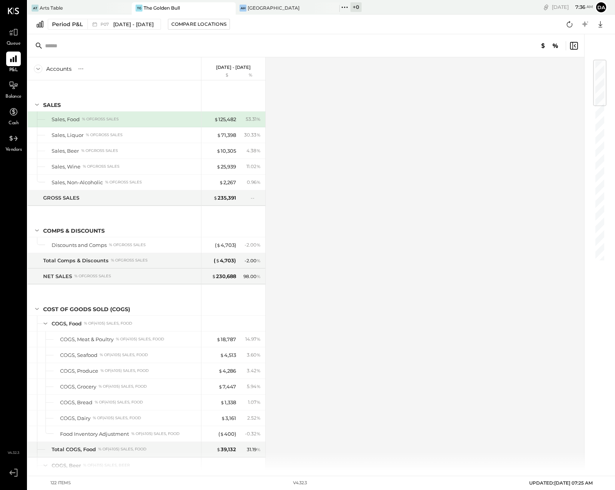
click at [110, 45] on input "text" at bounding box center [105, 46] width 121 height 14
click at [40, 25] on icon at bounding box center [39, 24] width 9 height 8
click at [573, 45] on icon at bounding box center [573, 45] width 9 height 9
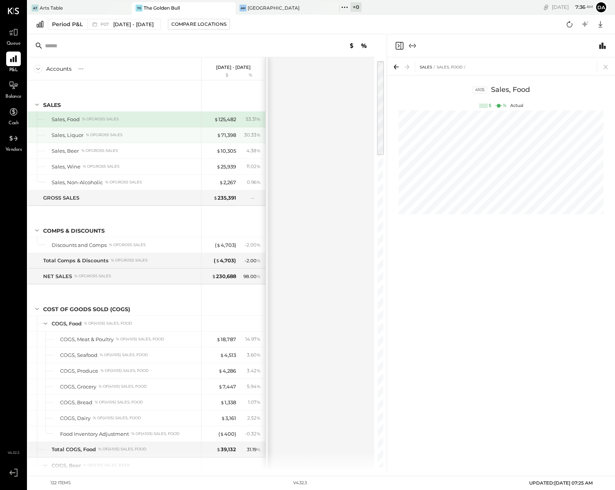
click at [63, 135] on div "Sales, Liquor" at bounding box center [68, 135] width 32 height 7
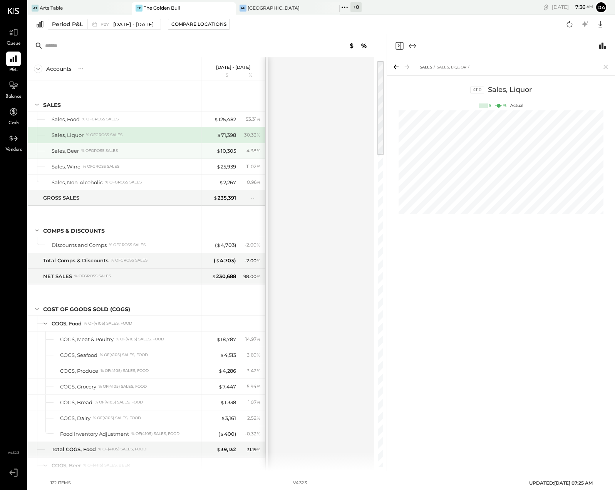
click at [67, 149] on div "Sales, Beer" at bounding box center [65, 150] width 27 height 7
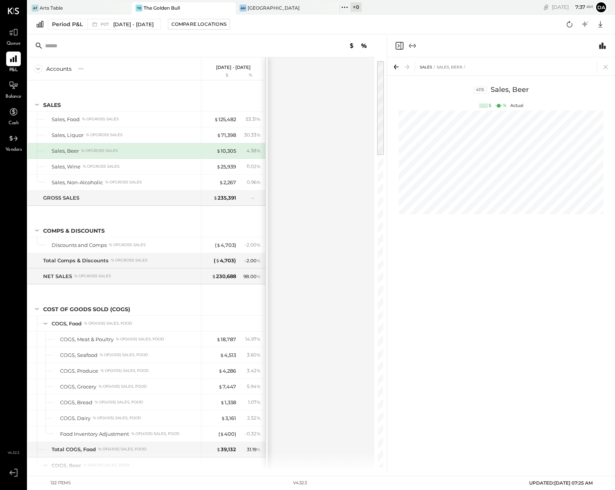
click at [413, 45] on icon "Expand panel (e)" at bounding box center [412, 45] width 4 height 0
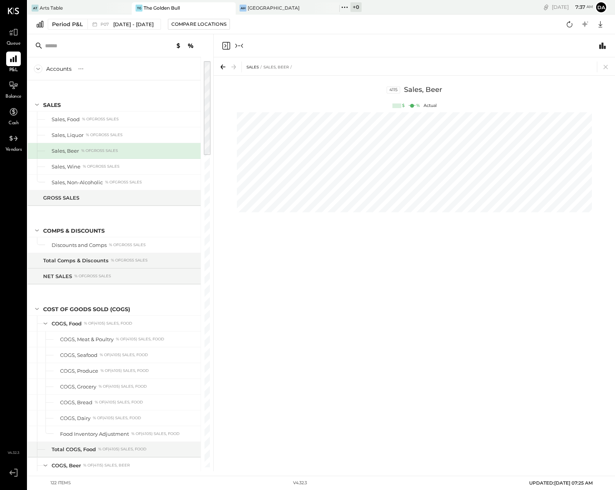
click at [225, 45] on icon "Close panel" at bounding box center [225, 45] width 2 height 3
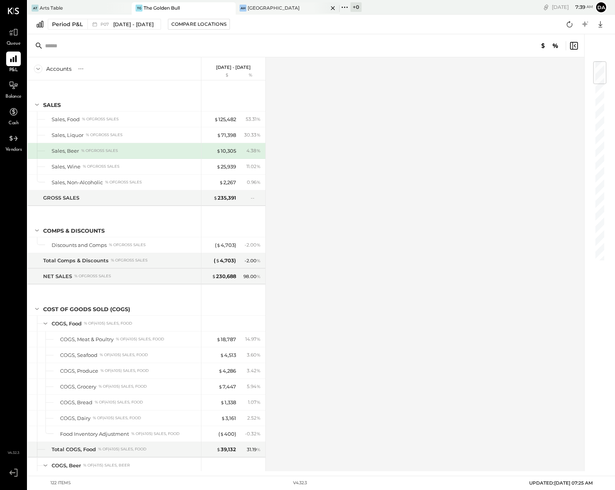
click at [276, 6] on div "AH [GEOGRAPHIC_DATA]" at bounding box center [282, 8] width 92 height 7
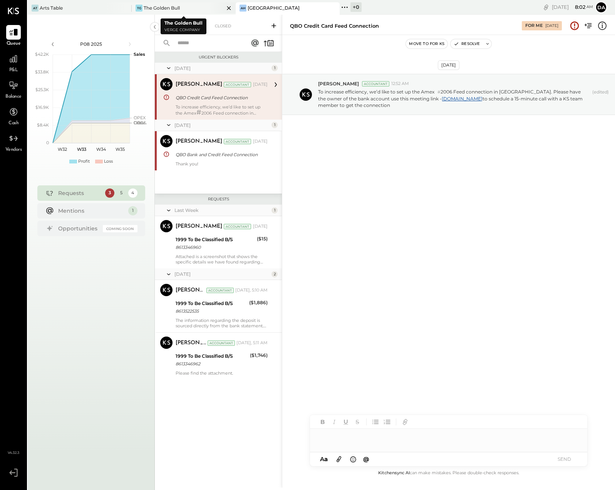
click at [155, 10] on div "The Golden Bull" at bounding box center [162, 8] width 36 height 7
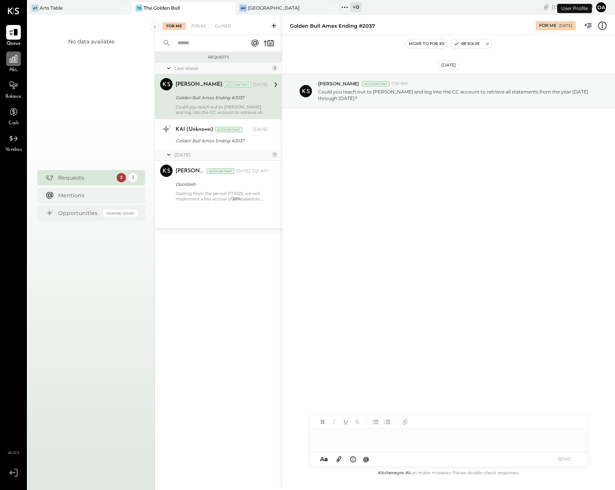
click at [12, 62] on icon at bounding box center [14, 59] width 8 height 8
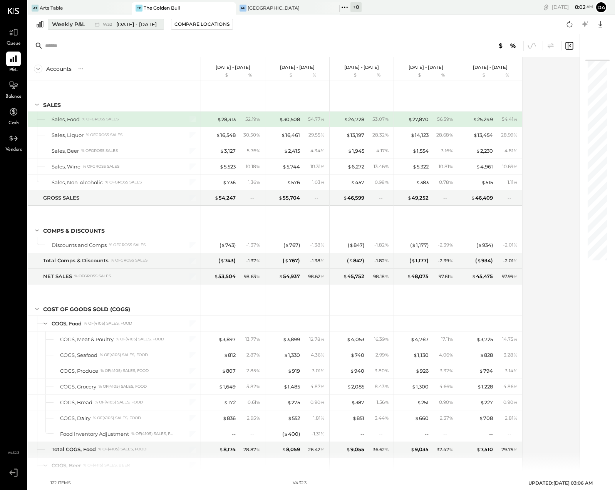
click at [110, 24] on span "W32" at bounding box center [109, 24] width 12 height 4
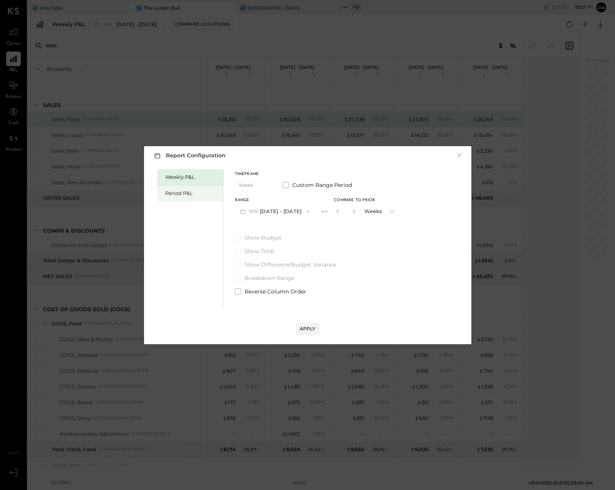
click at [180, 199] on div "Period P&L" at bounding box center [189, 194] width 65 height 16
click at [247, 212] on button "P08 [DATE] - [DATE]" at bounding box center [275, 211] width 80 height 14
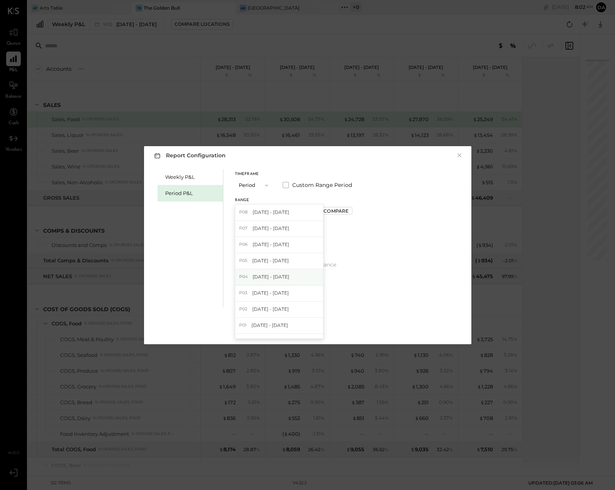
click at [244, 276] on span "P04" at bounding box center [244, 277] width 11 height 6
click at [307, 326] on div "Apply" at bounding box center [307, 329] width 16 height 7
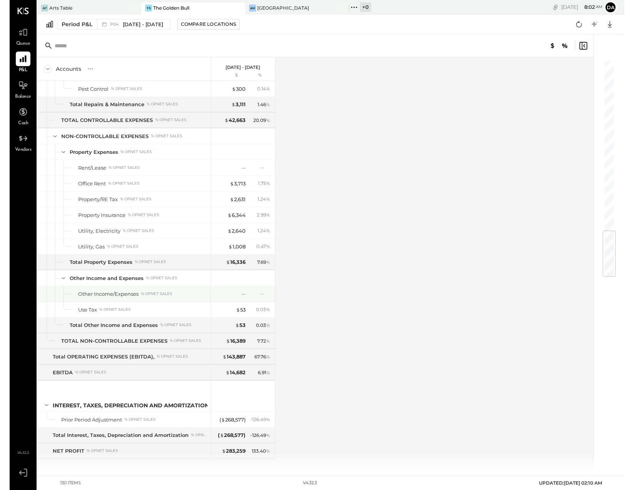
scroll to position [1441, 0]
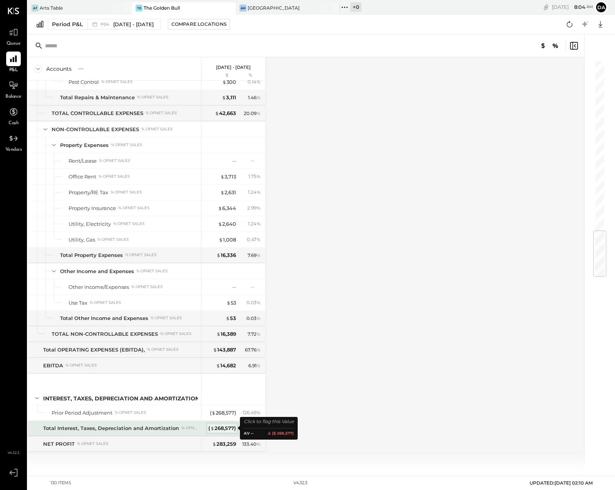
click at [218, 427] on div "( $ 268,577 )" at bounding box center [222, 428] width 28 height 7
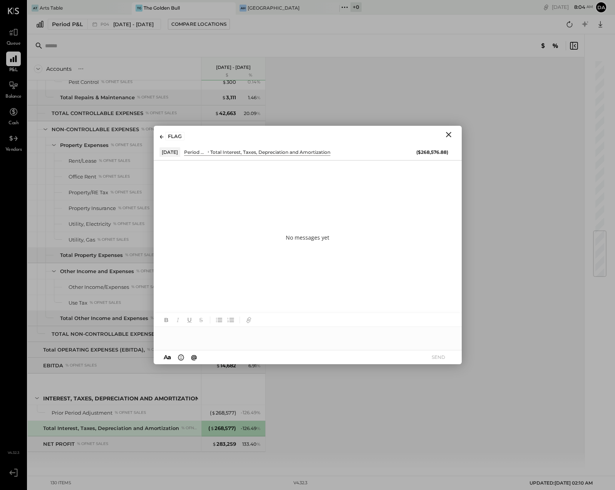
click at [450, 134] on icon "Close" at bounding box center [448, 134] width 9 height 9
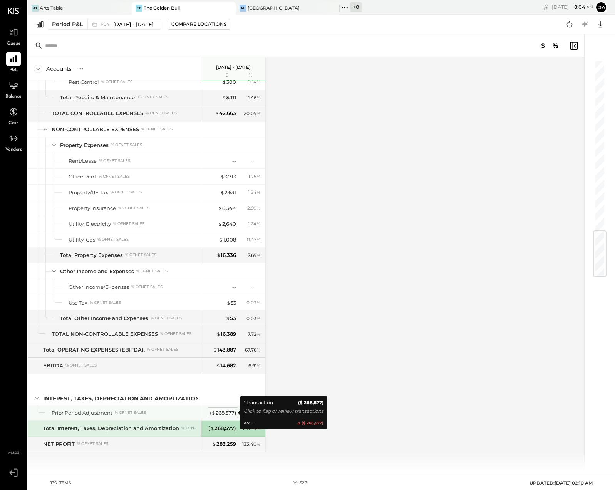
click at [219, 414] on div "( $ 268,577 )" at bounding box center [223, 413] width 26 height 7
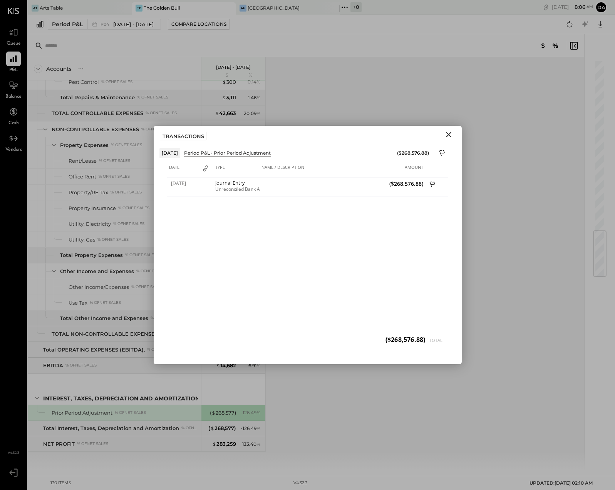
click at [449, 135] on icon "Close" at bounding box center [448, 134] width 9 height 9
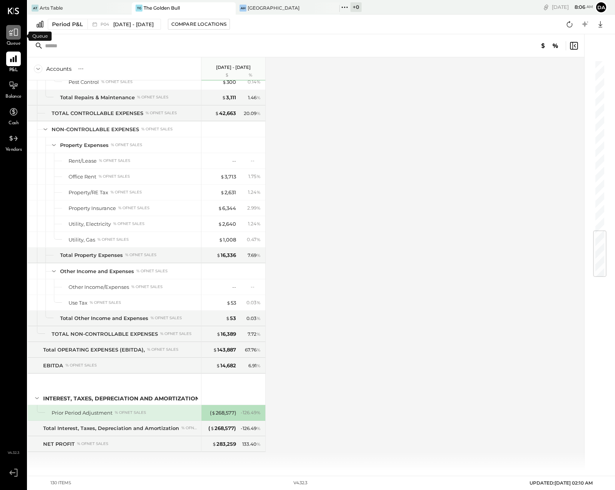
click at [13, 37] on icon at bounding box center [13, 32] width 10 height 10
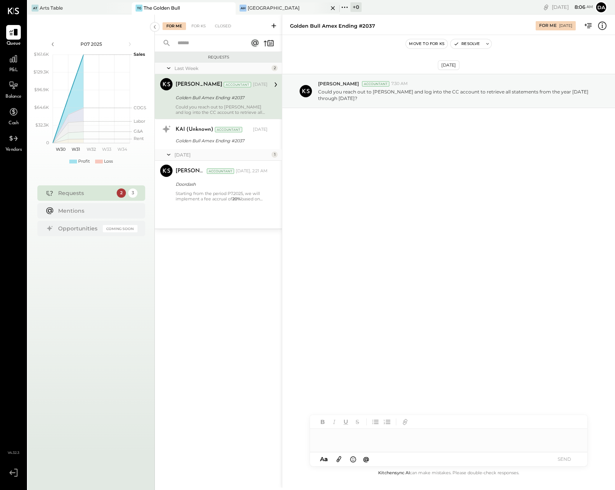
click at [272, 7] on div "[GEOGRAPHIC_DATA]" at bounding box center [273, 8] width 52 height 7
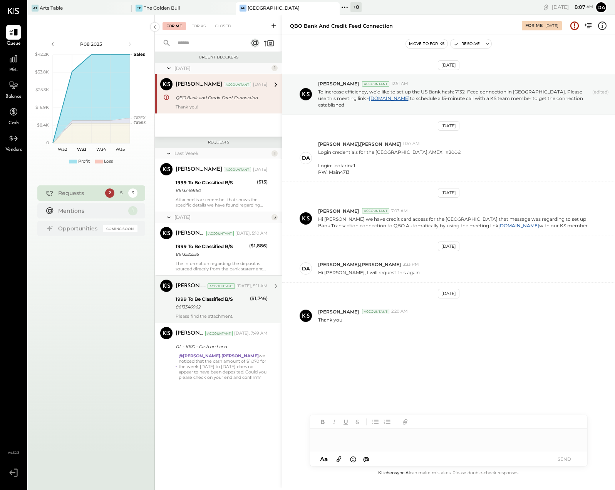
click at [204, 301] on div "1999 To Be Classified B/S" at bounding box center [212, 300] width 72 height 8
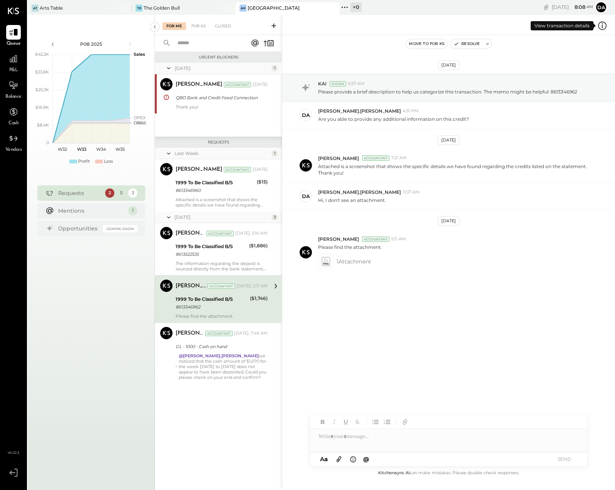
click at [603, 25] on icon at bounding box center [602, 26] width 10 height 10
click at [389, 304] on div "For Me For KS Closed Urgent Blockers [DATE] 1 [PERSON_NAME] Accountant [PERSON_…" at bounding box center [385, 251] width 460 height 473
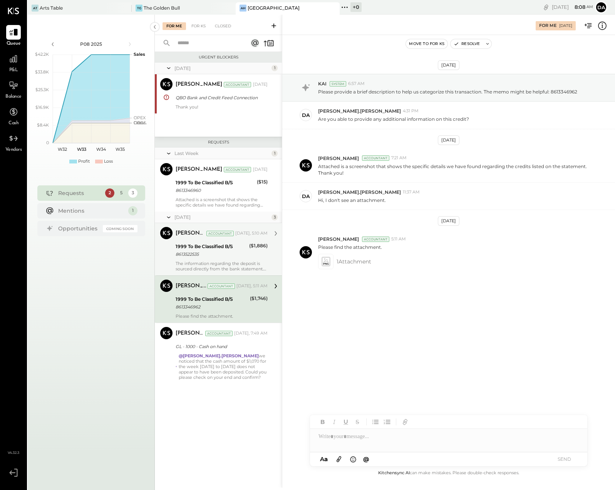
click at [211, 249] on div "1999 To Be Classified B/S" at bounding box center [211, 247] width 71 height 8
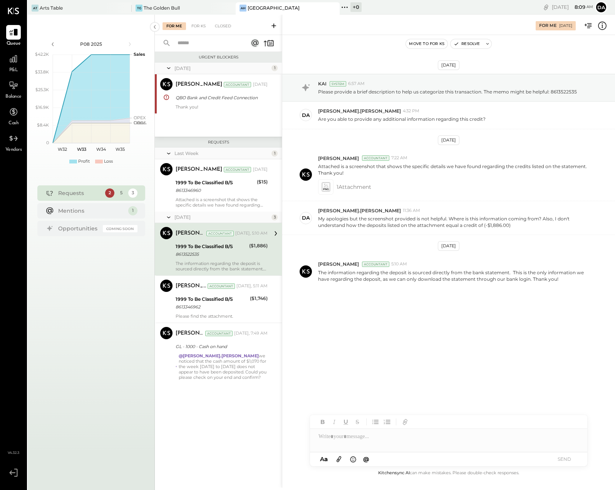
click at [602, 27] on icon at bounding box center [602, 27] width 2 height 0
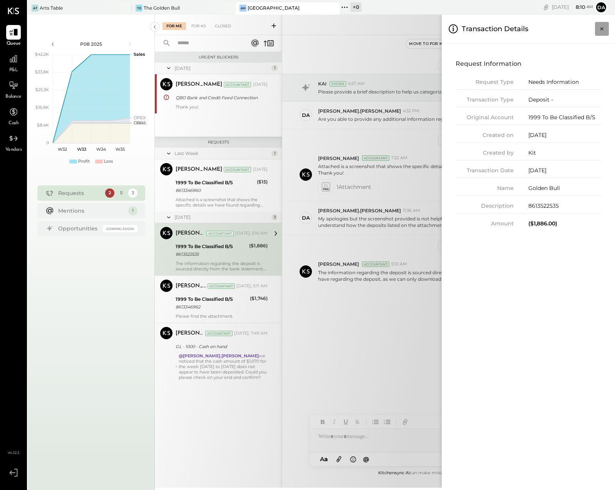
click at [603, 28] on icon "Close panel" at bounding box center [602, 29] width 8 height 8
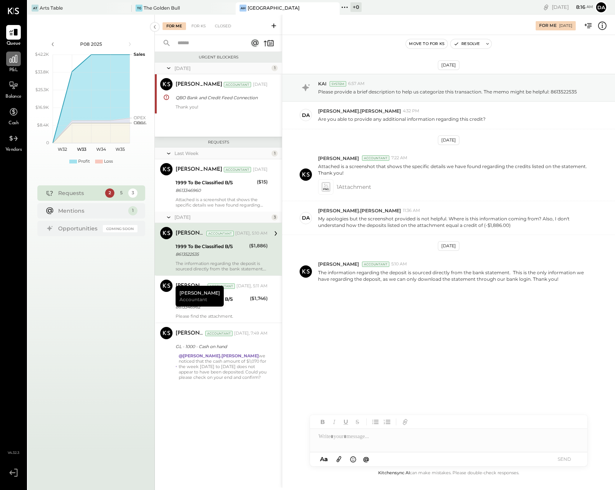
click at [15, 65] on div at bounding box center [13, 59] width 15 height 15
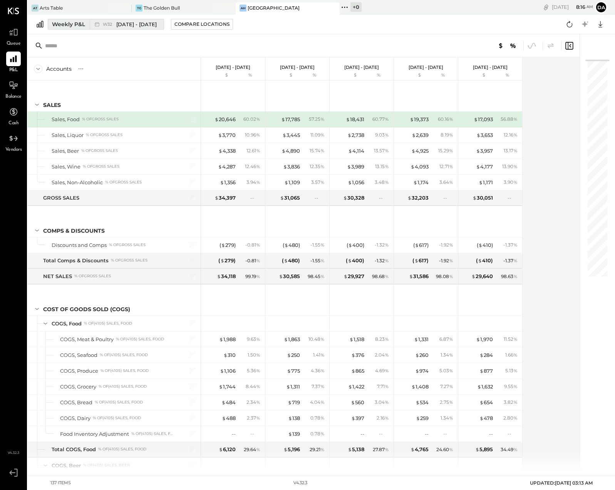
click at [63, 25] on div "Weekly P&L" at bounding box center [68, 24] width 33 height 8
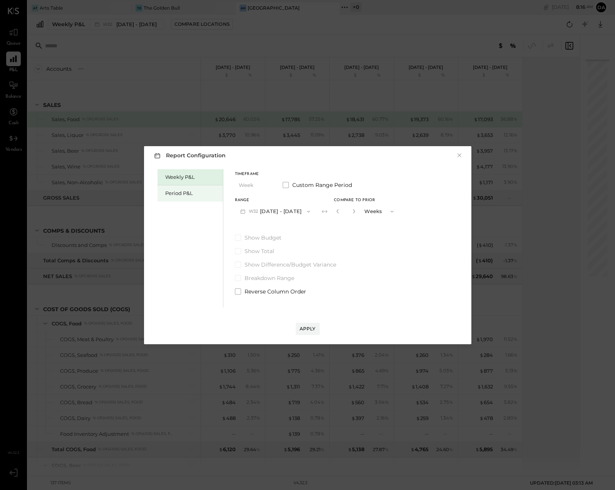
click at [172, 191] on div "Period P&L" at bounding box center [192, 193] width 54 height 7
click at [307, 329] on div "Apply" at bounding box center [307, 329] width 16 height 7
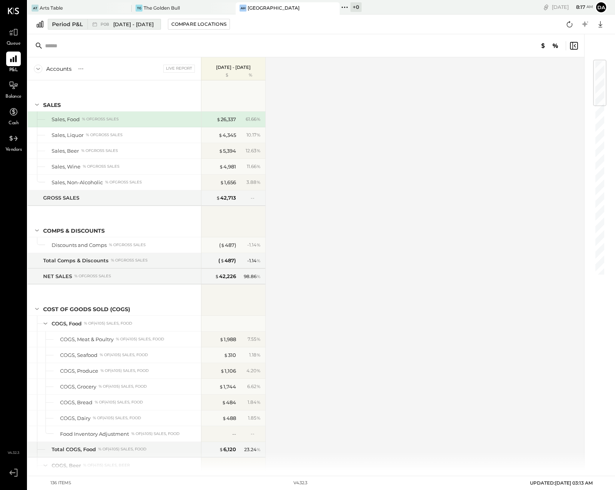
click at [63, 22] on div "Period P&L" at bounding box center [67, 24] width 31 height 8
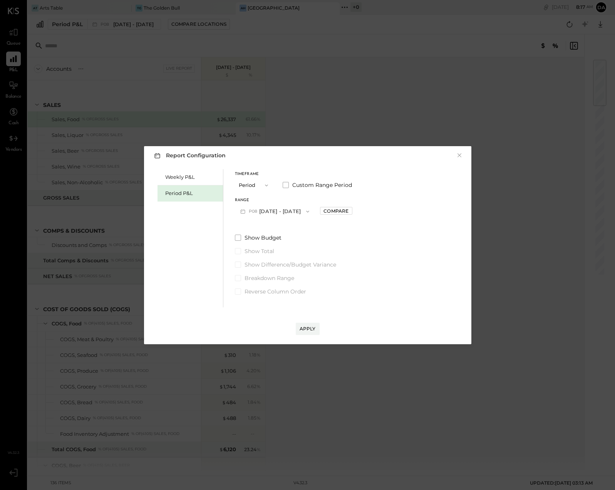
click at [266, 183] on icon "button" at bounding box center [266, 185] width 6 height 6
click at [246, 211] on span "YTD" at bounding box center [245, 212] width 8 height 5
click at [459, 155] on button "×" at bounding box center [459, 156] width 7 height 8
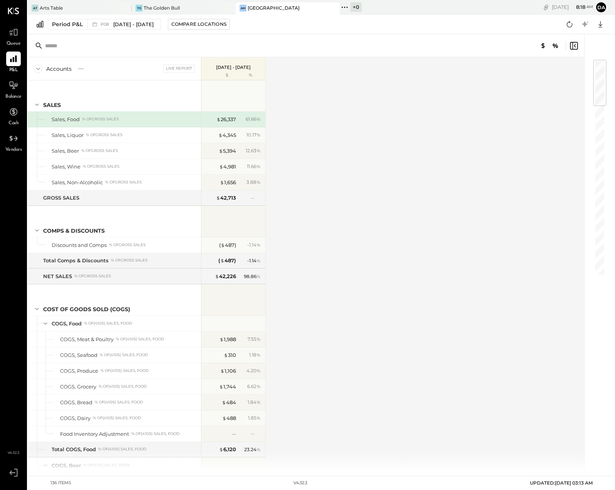
click at [344, 9] on icon at bounding box center [344, 7] width 10 height 10
click at [306, 165] on div "Accounts S % GL Live Report [DATE] - [DATE] $ % SALES Sales, Food % of GROSS SA…" at bounding box center [306, 264] width 557 height 414
click at [57, 24] on div "Period P&L" at bounding box center [67, 24] width 31 height 8
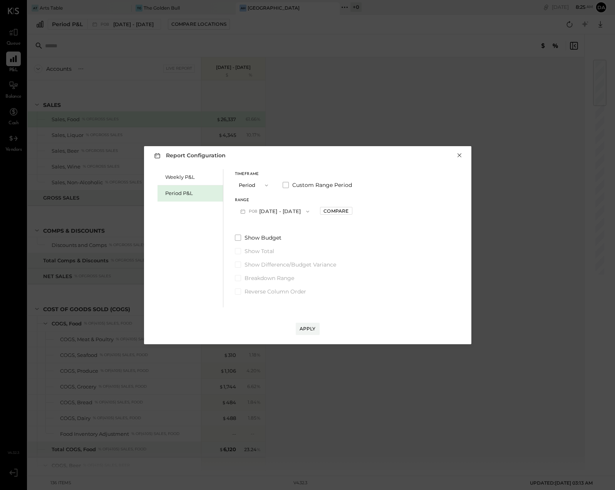
click at [460, 154] on button "×" at bounding box center [459, 156] width 7 height 8
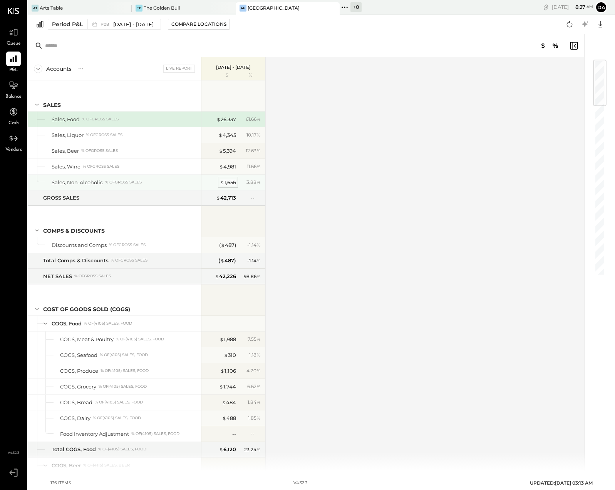
click at [230, 181] on div "$ 1,656" at bounding box center [228, 182] width 16 height 7
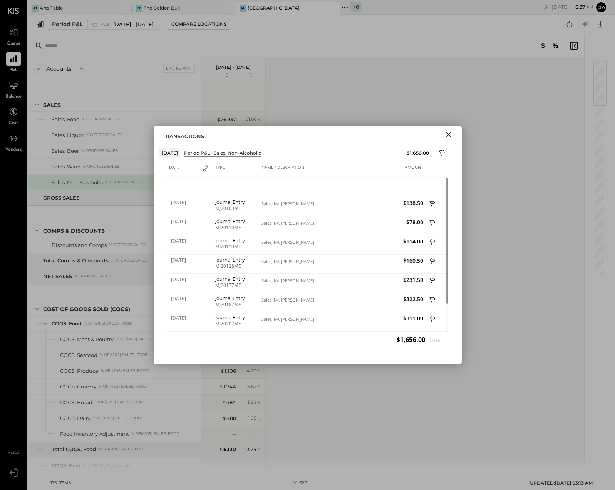
click at [446, 132] on icon "Close" at bounding box center [448, 134] width 9 height 9
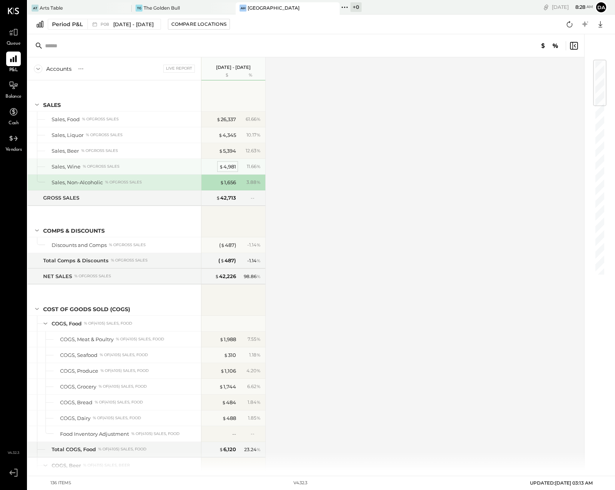
click at [222, 167] on span "$" at bounding box center [221, 167] width 4 height 6
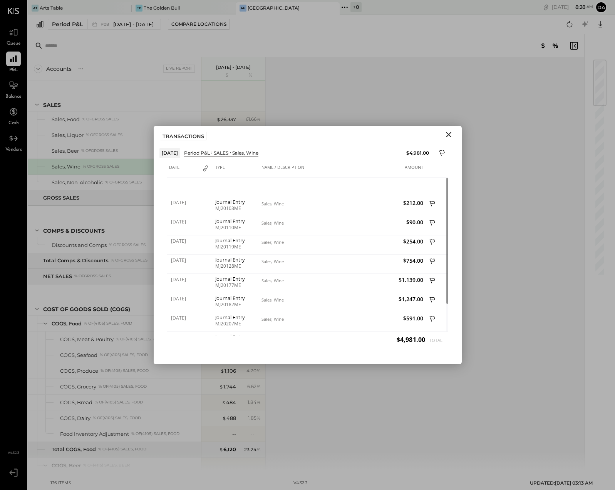
click at [448, 136] on icon "Close" at bounding box center [448, 134] width 9 height 9
